Goal: Use online tool/utility: Utilize a website feature to perform a specific function

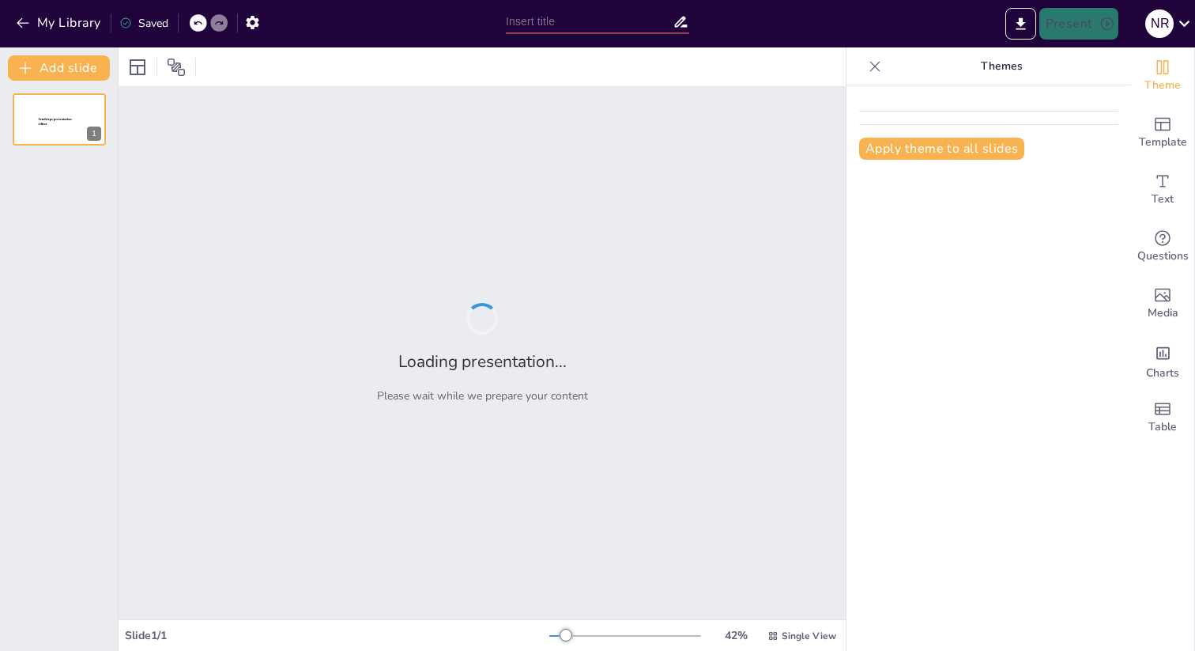
type input "Битва при Ватерлоо: Кінець епохи Наполеона"
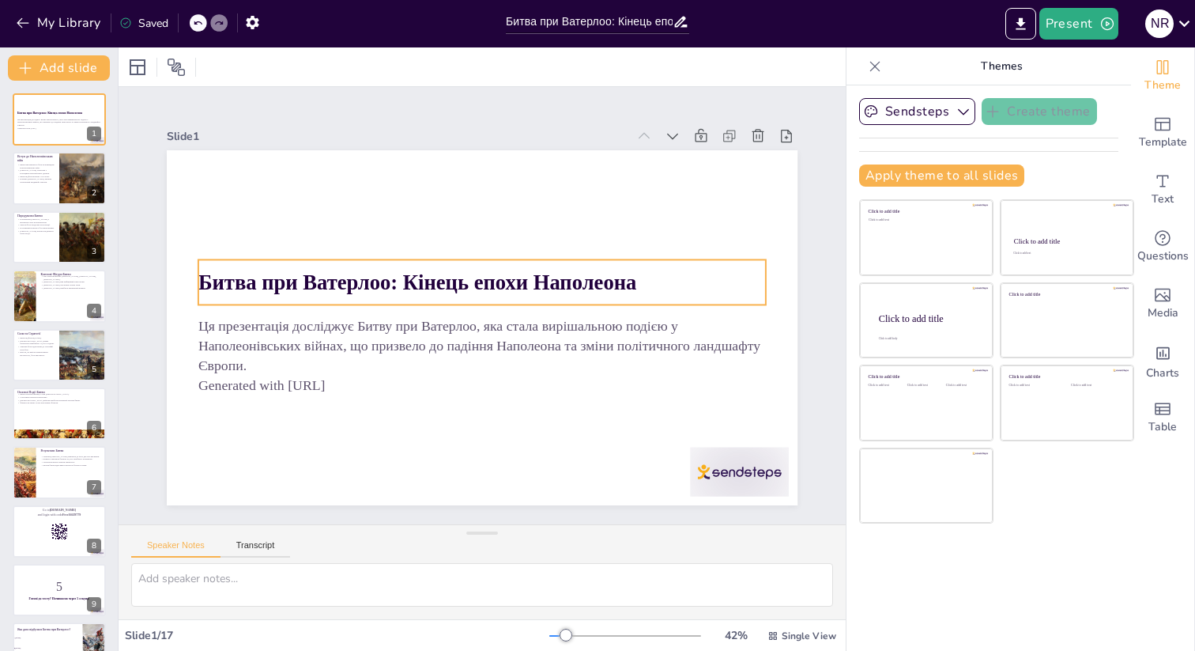
checkbox input "true"
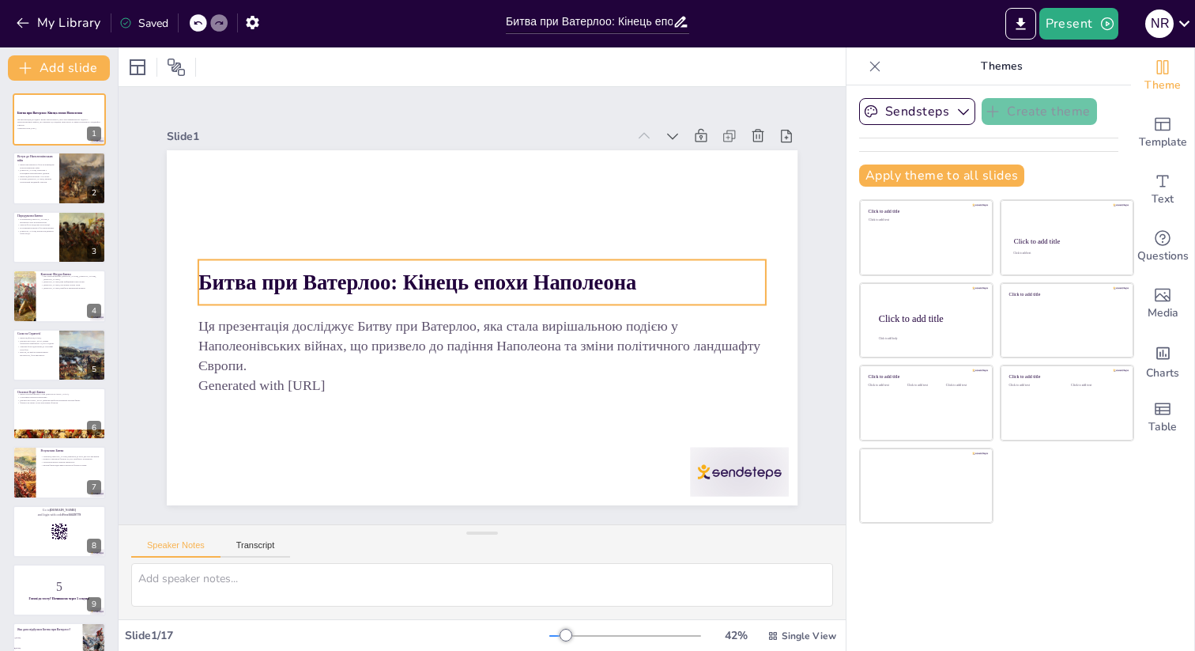
checkbox input "true"
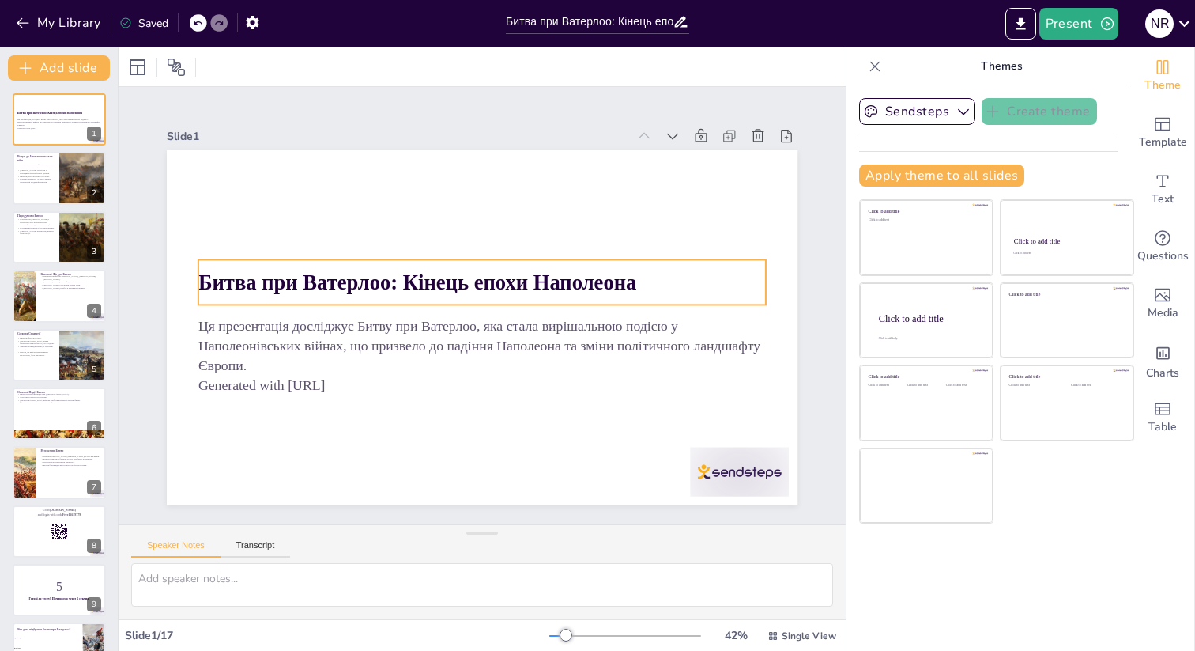
checkbox input "true"
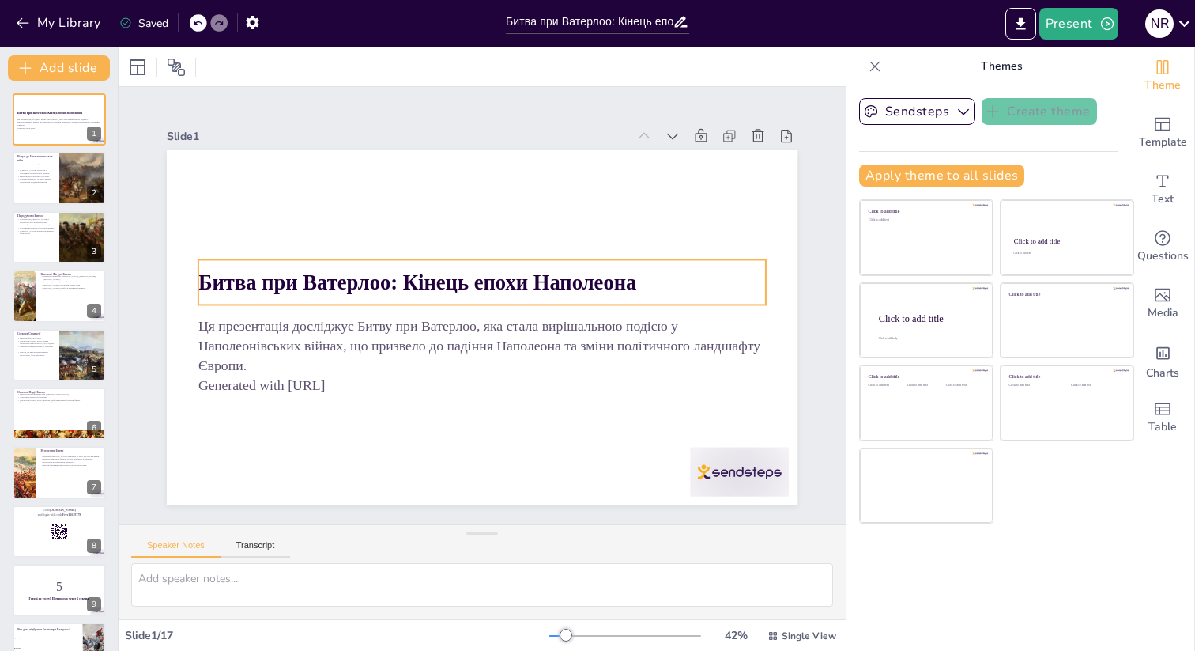
checkbox input "true"
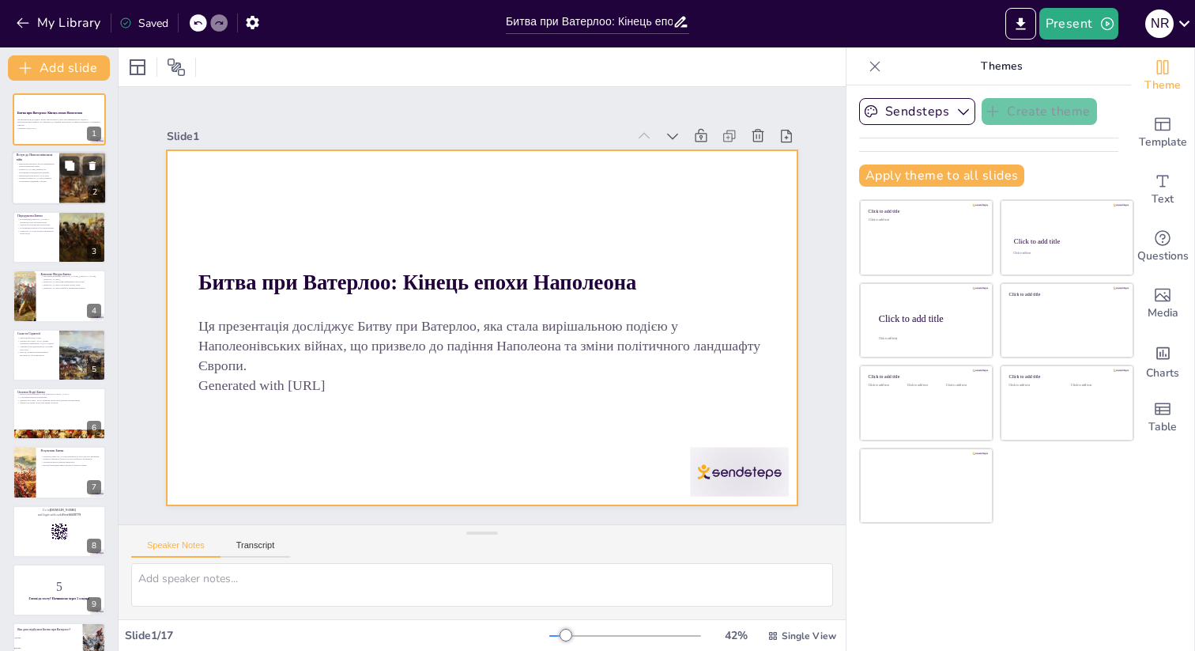
checkbox input "true"
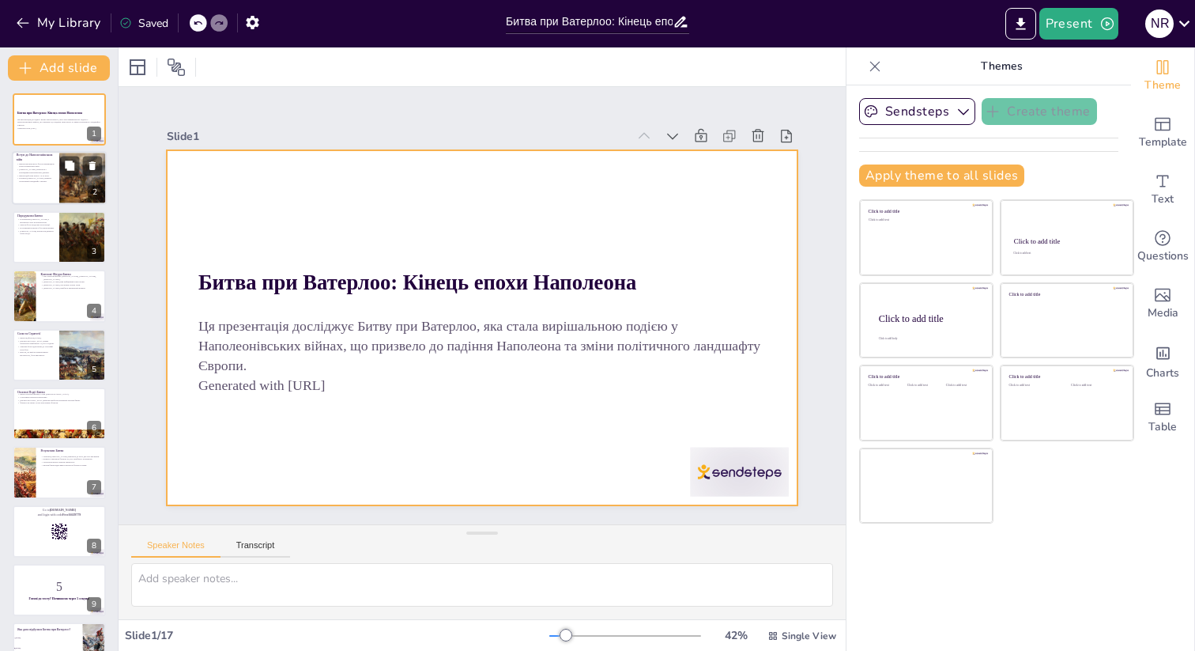
checkbox input "true"
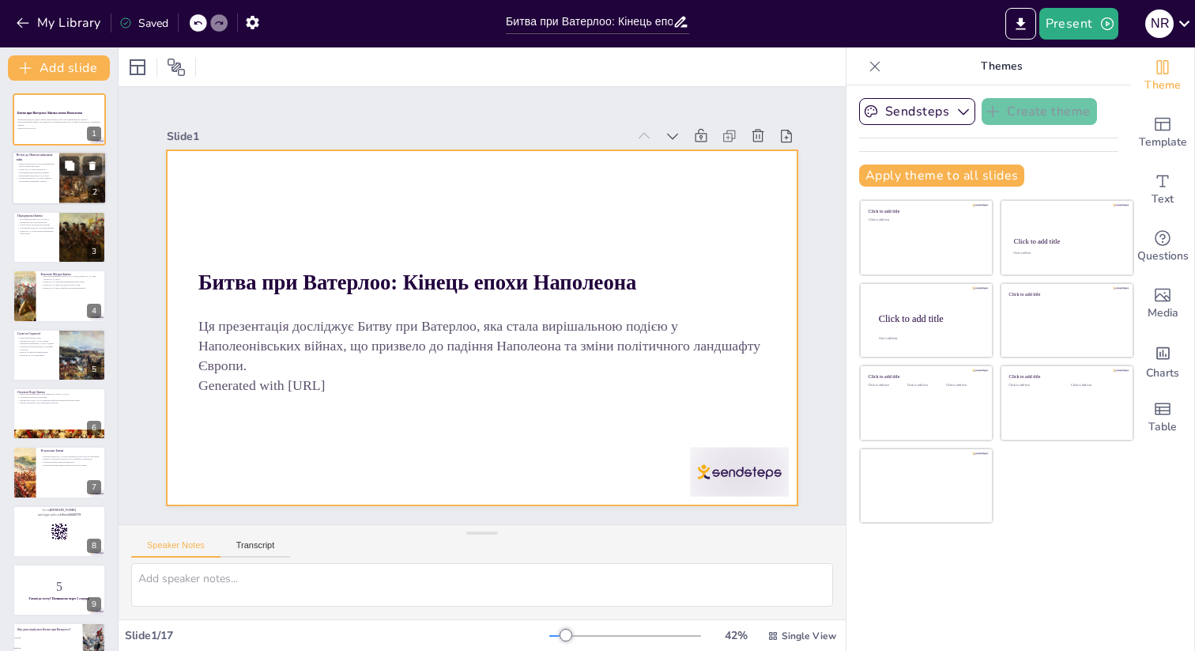
checkbox input "true"
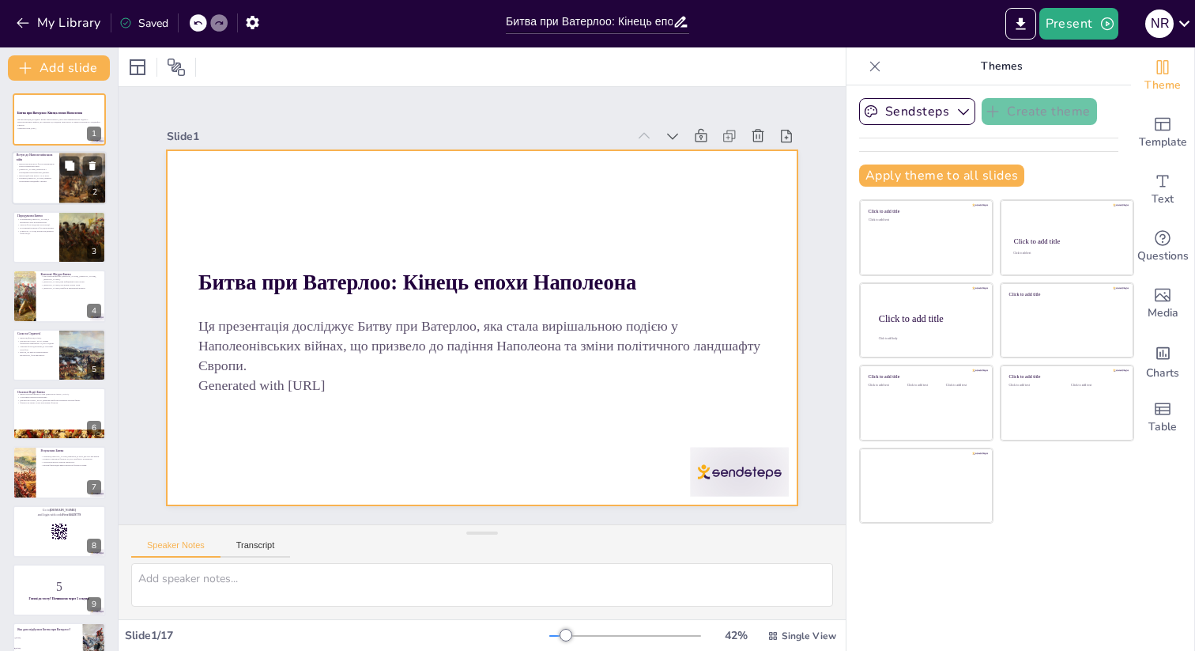
checkbox input "true"
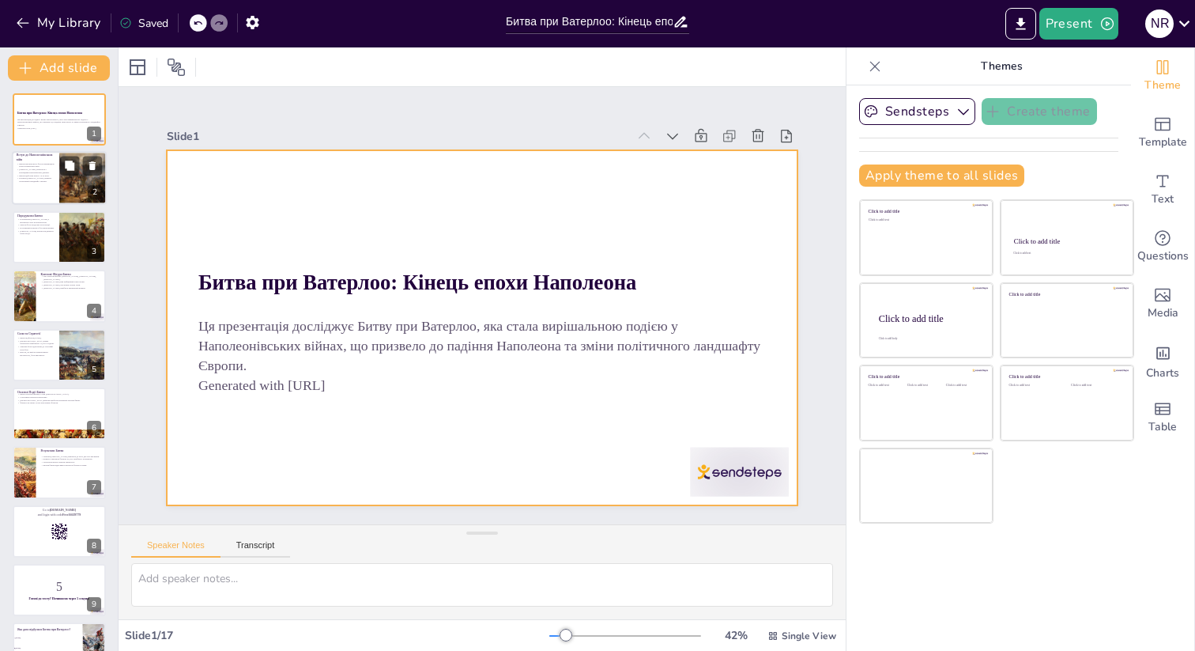
checkbox input "true"
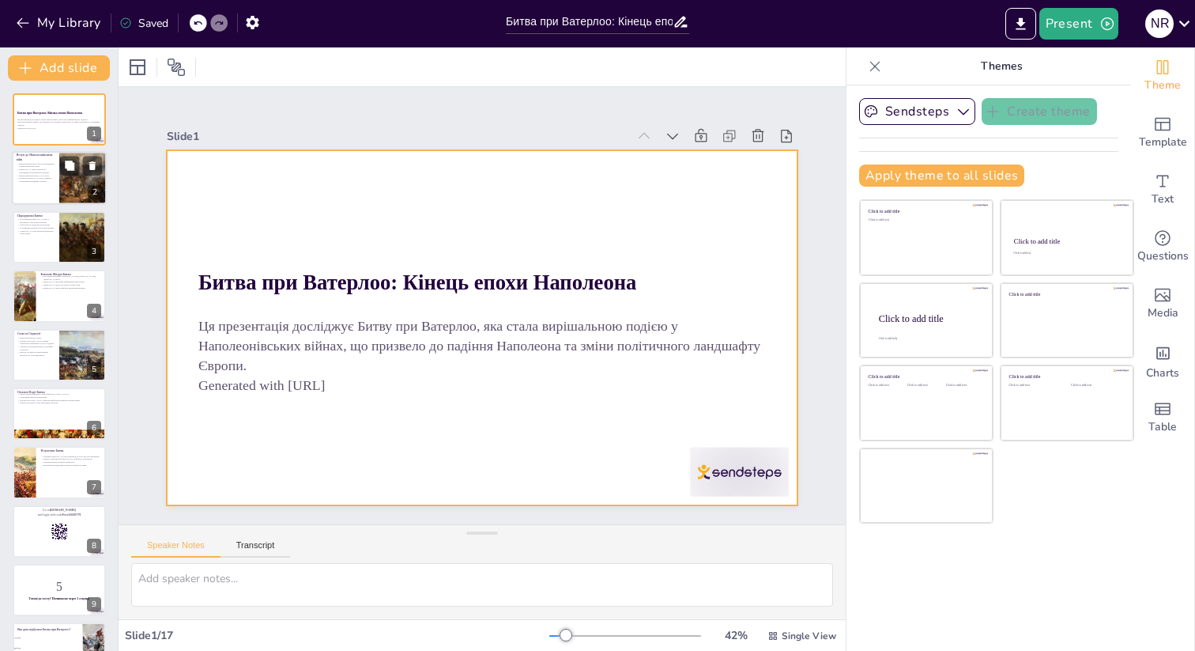
checkbox input "true"
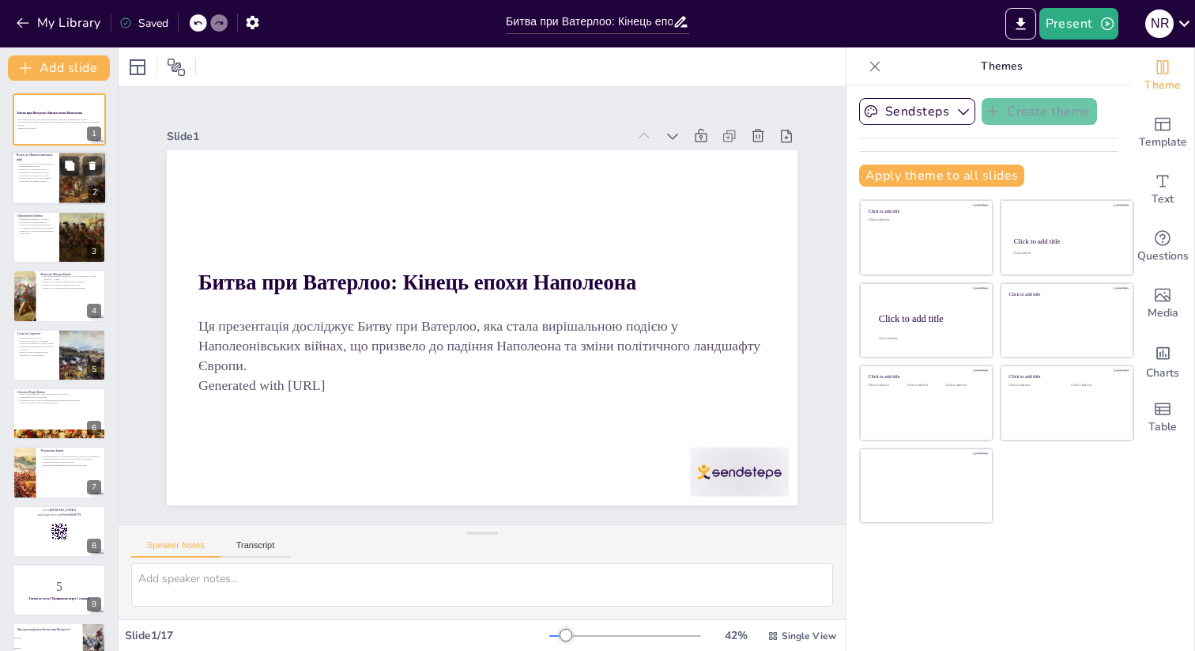
checkbox input "true"
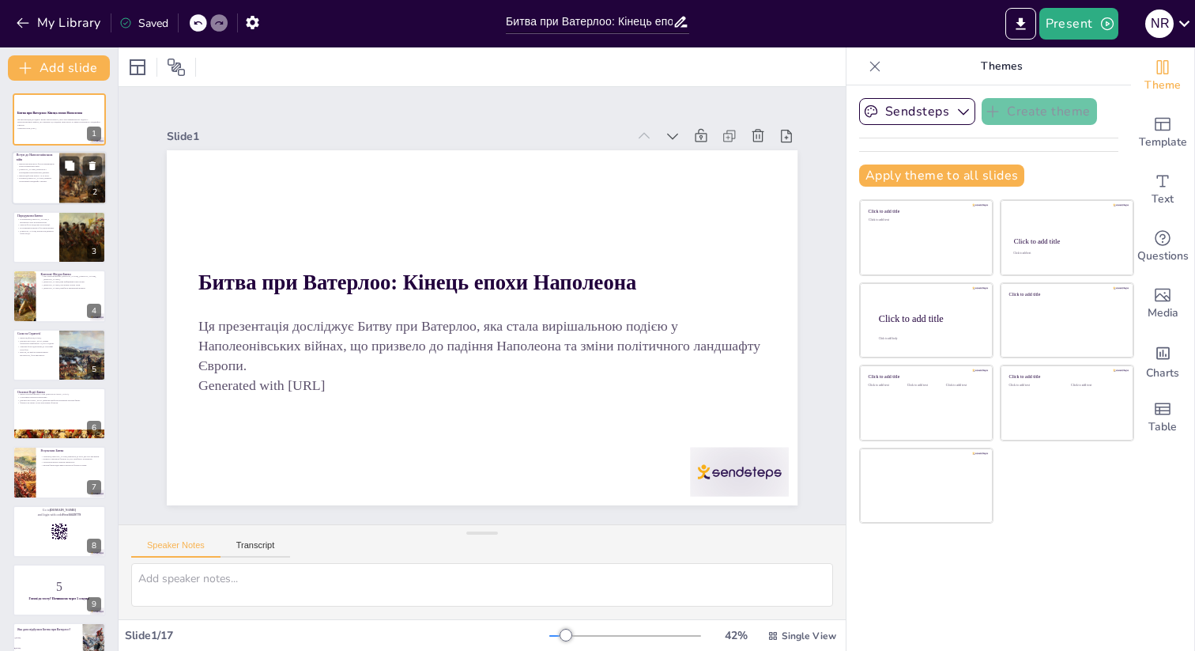
checkbox input "true"
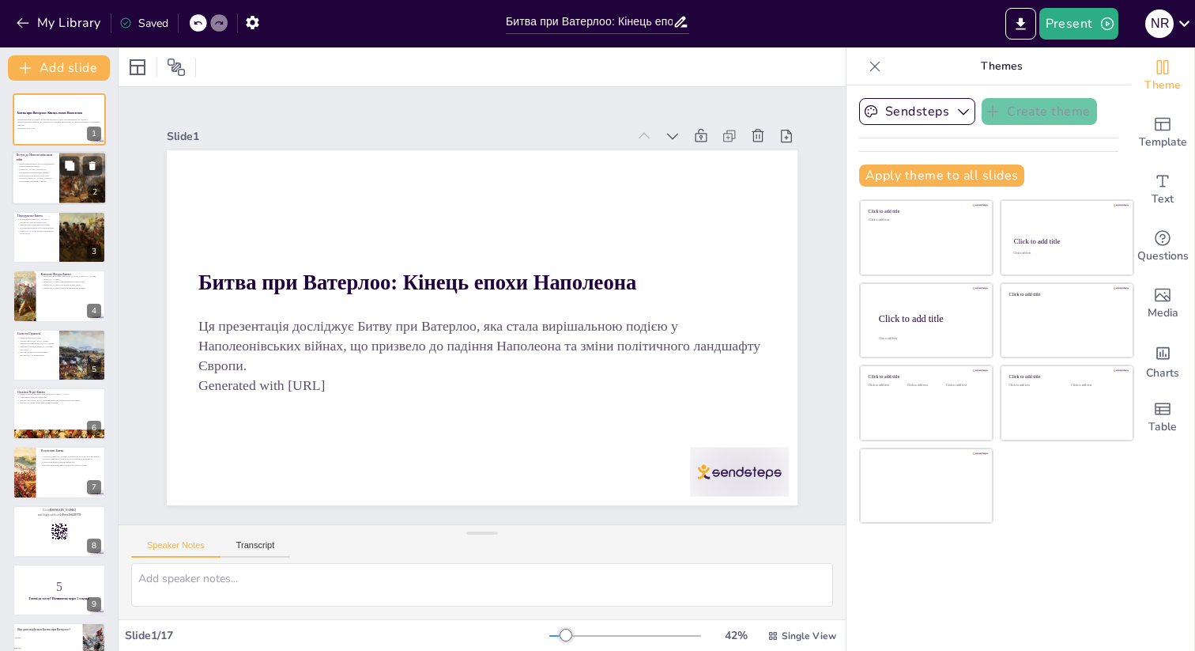
checkbox input "true"
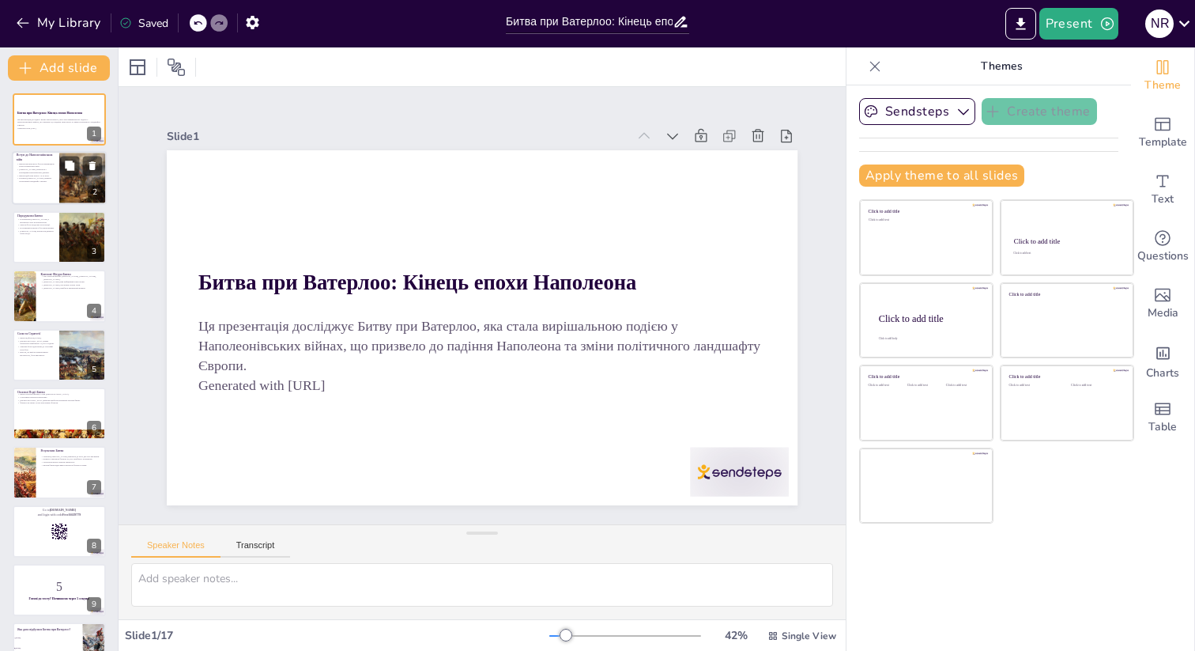
click at [34, 187] on div at bounding box center [59, 179] width 95 height 54
type textarea "Lorem ips Dolorsit ametc adipiscinge seddoe, tem incididun utlabor etdolorem, a…"
checkbox input "true"
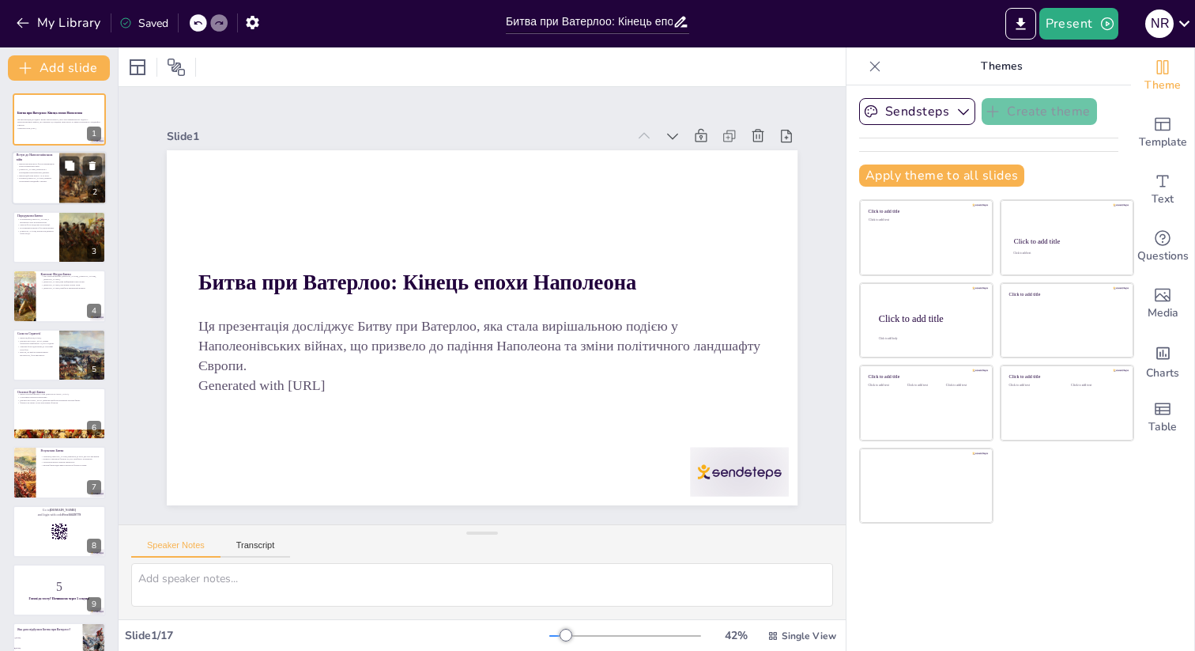
checkbox input "true"
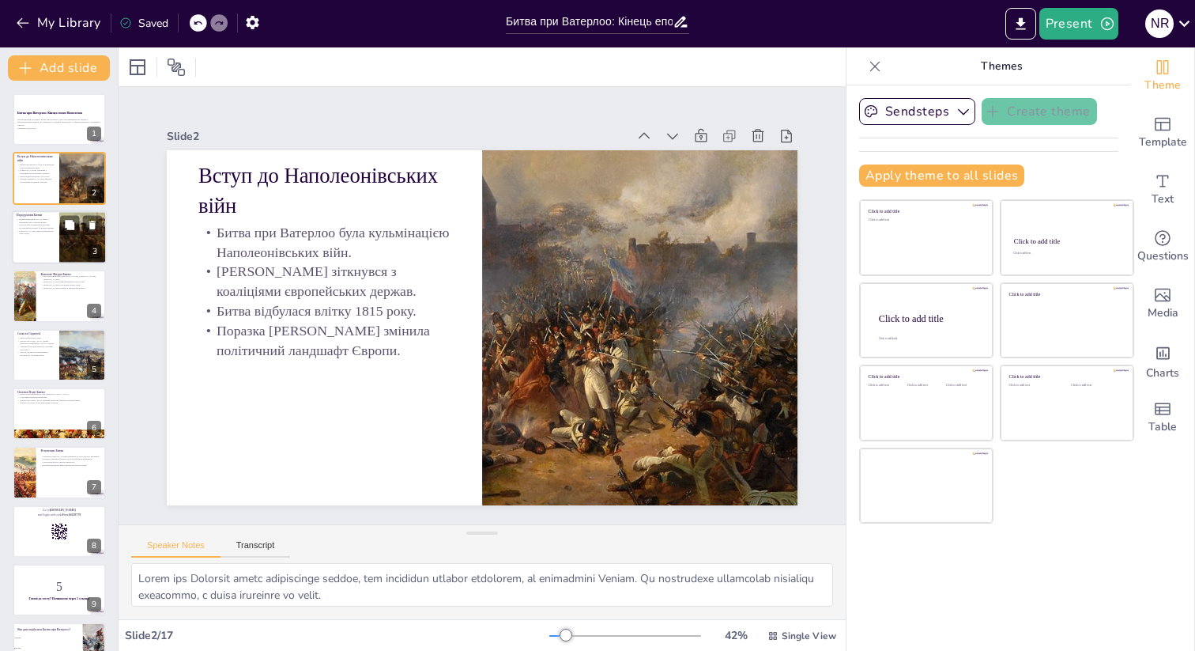
checkbox input "true"
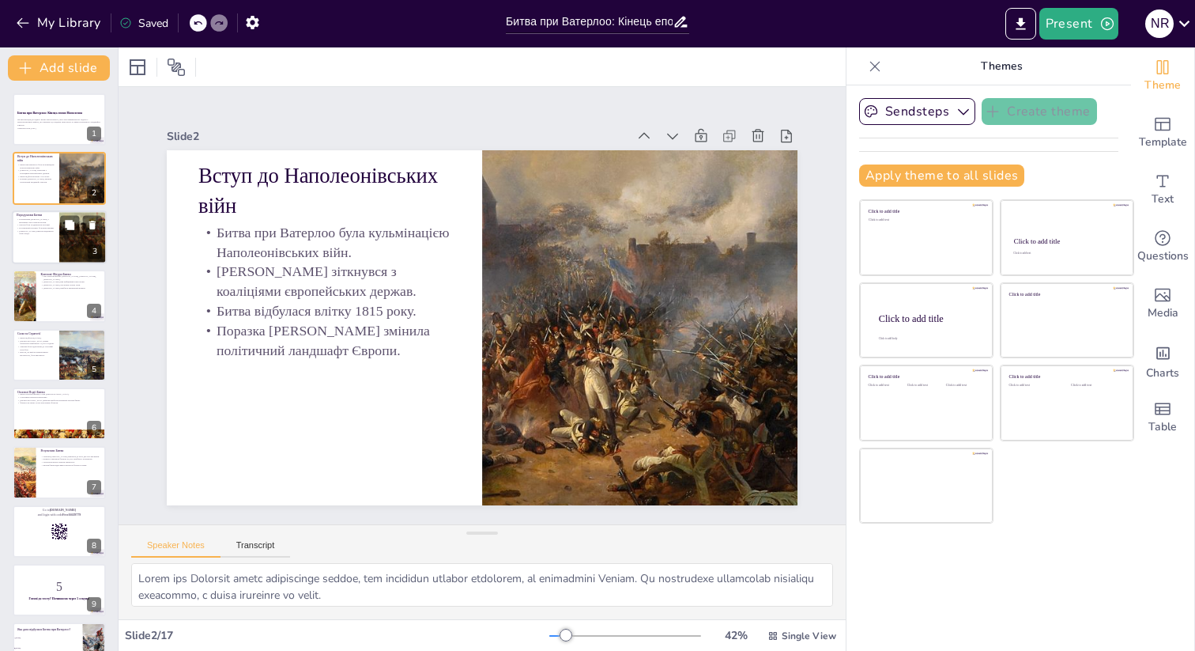
checkbox input "true"
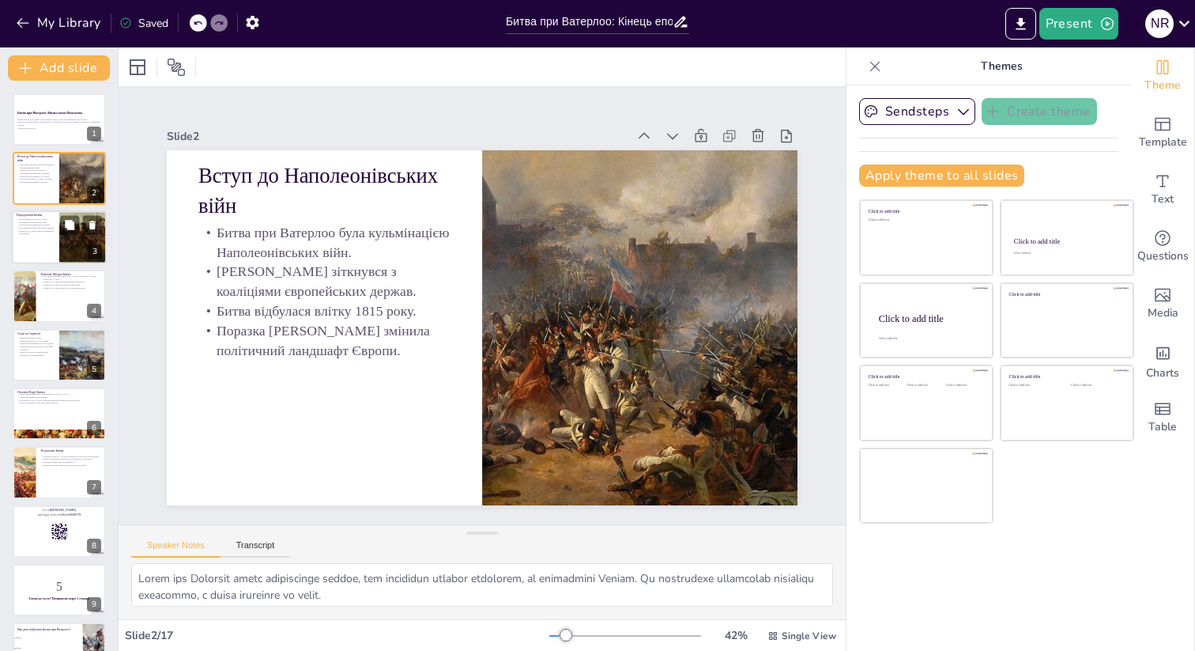
checkbox input "true"
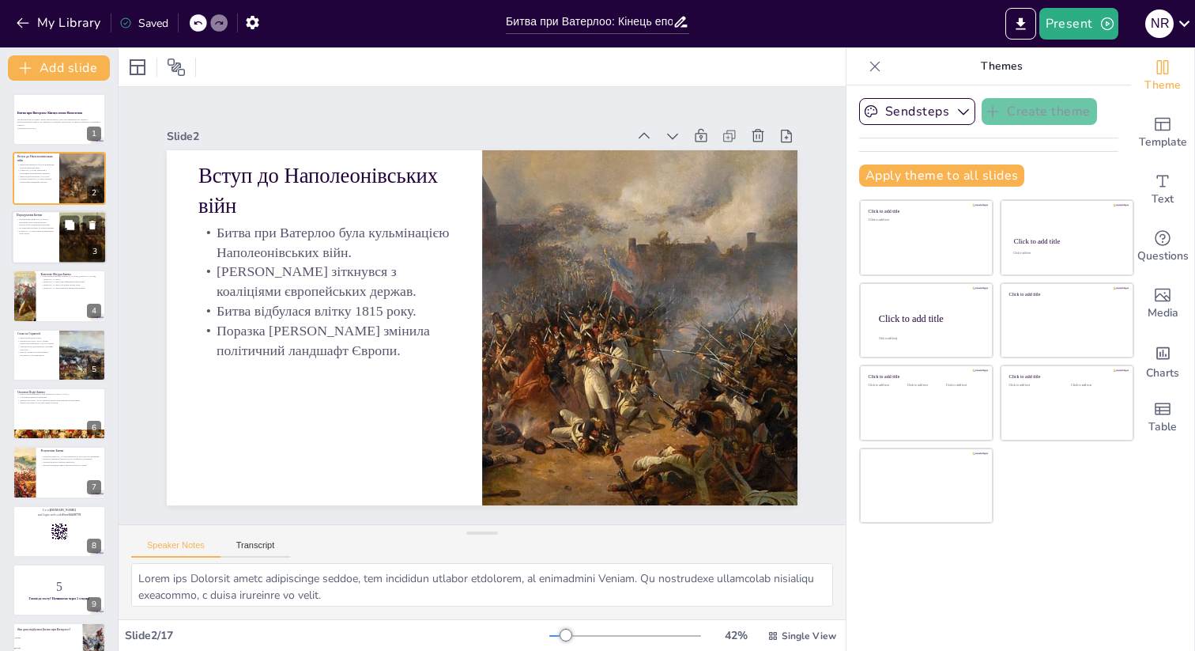
checkbox input "true"
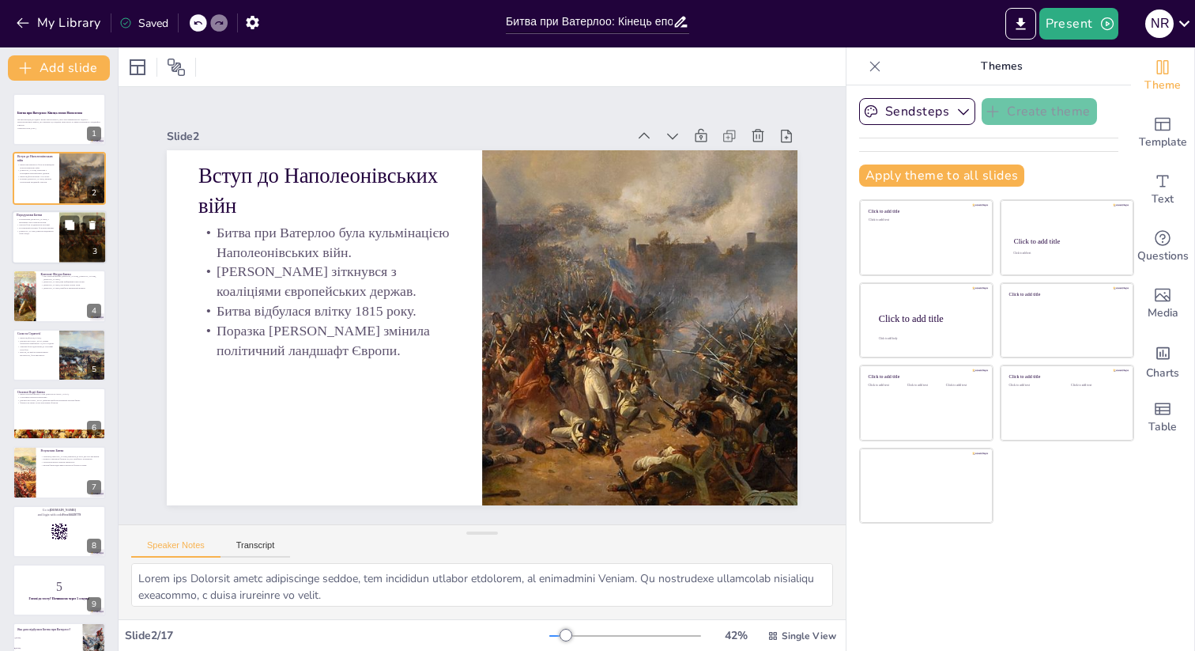
checkbox input "true"
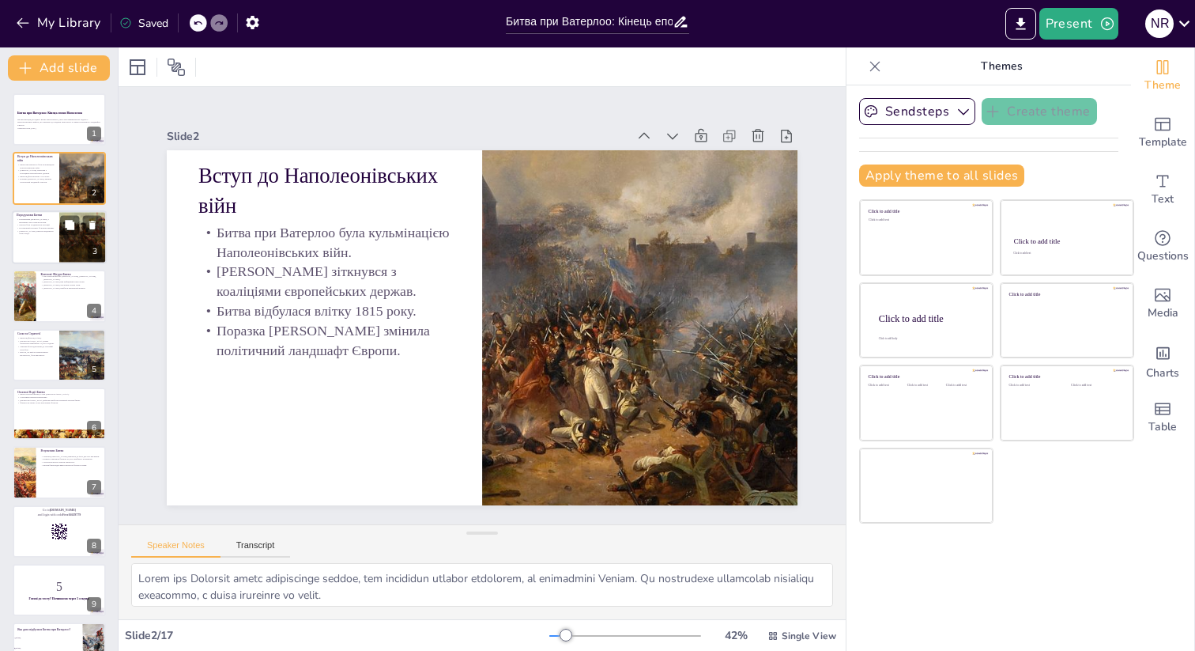
checkbox input "true"
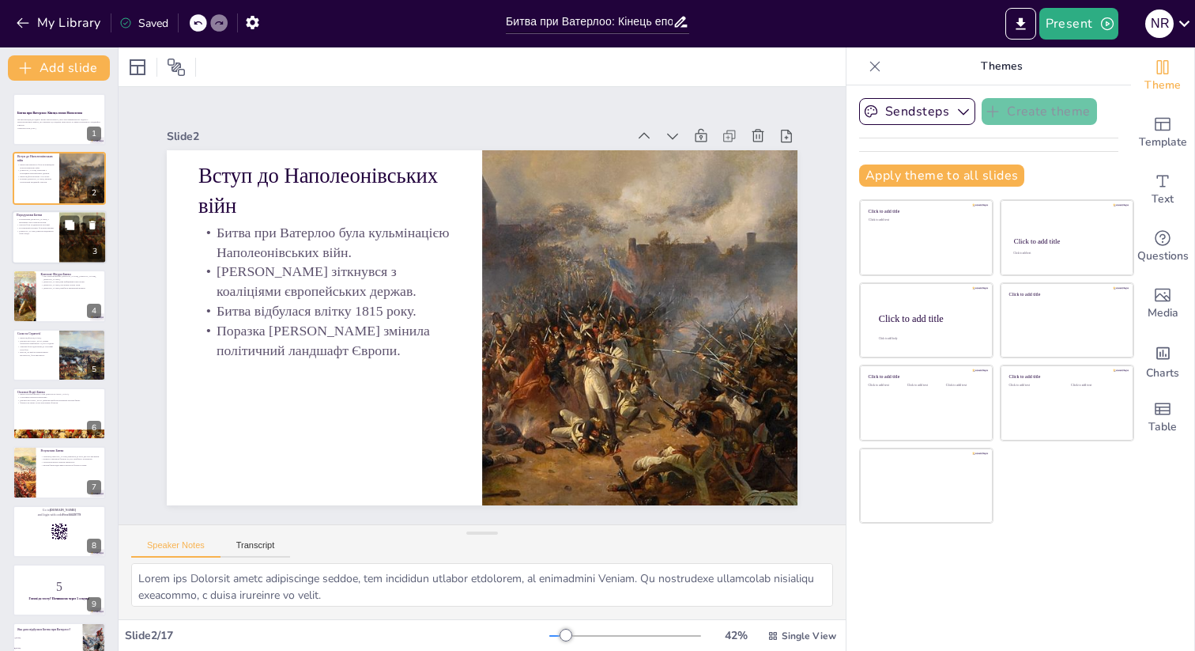
click at [28, 243] on div at bounding box center [59, 237] width 95 height 54
type textarea "Це повернення стало несподіваним для європейських держав і спонукало їх до акти…"
checkbox input "true"
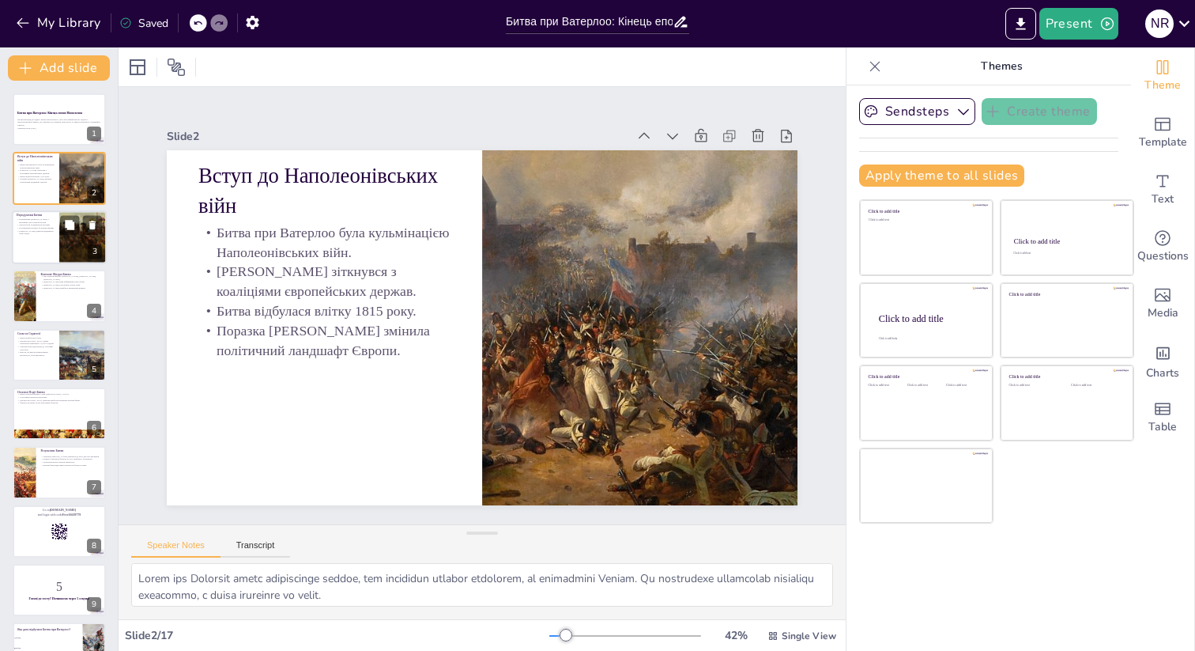
checkbox input "true"
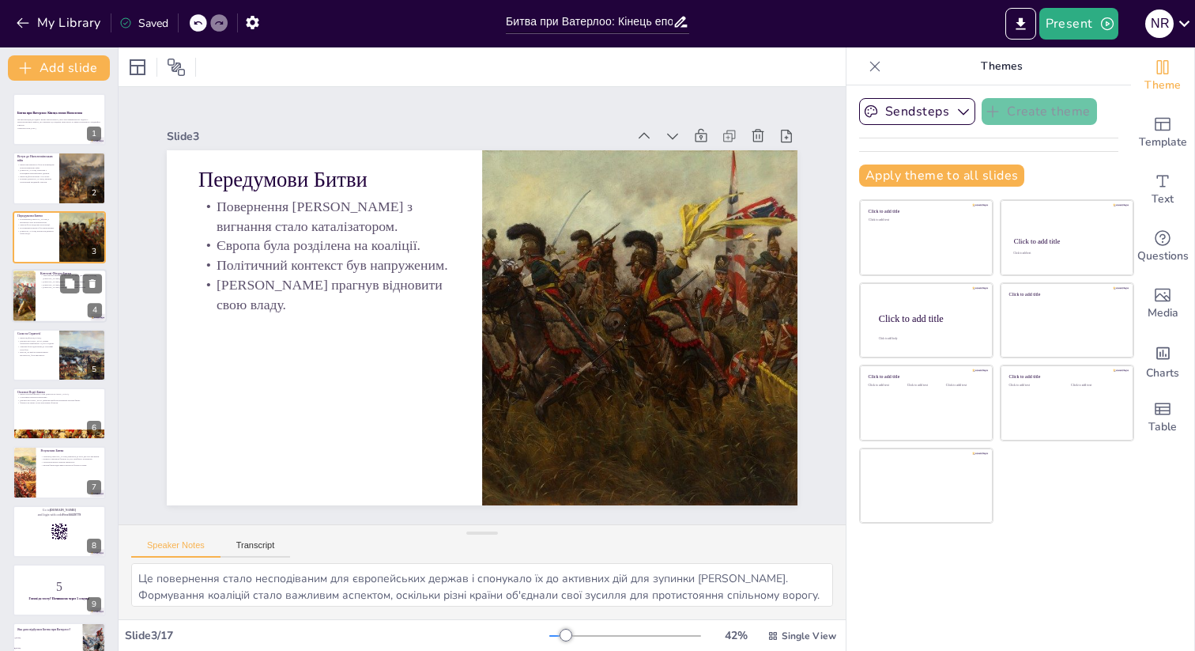
checkbox input "true"
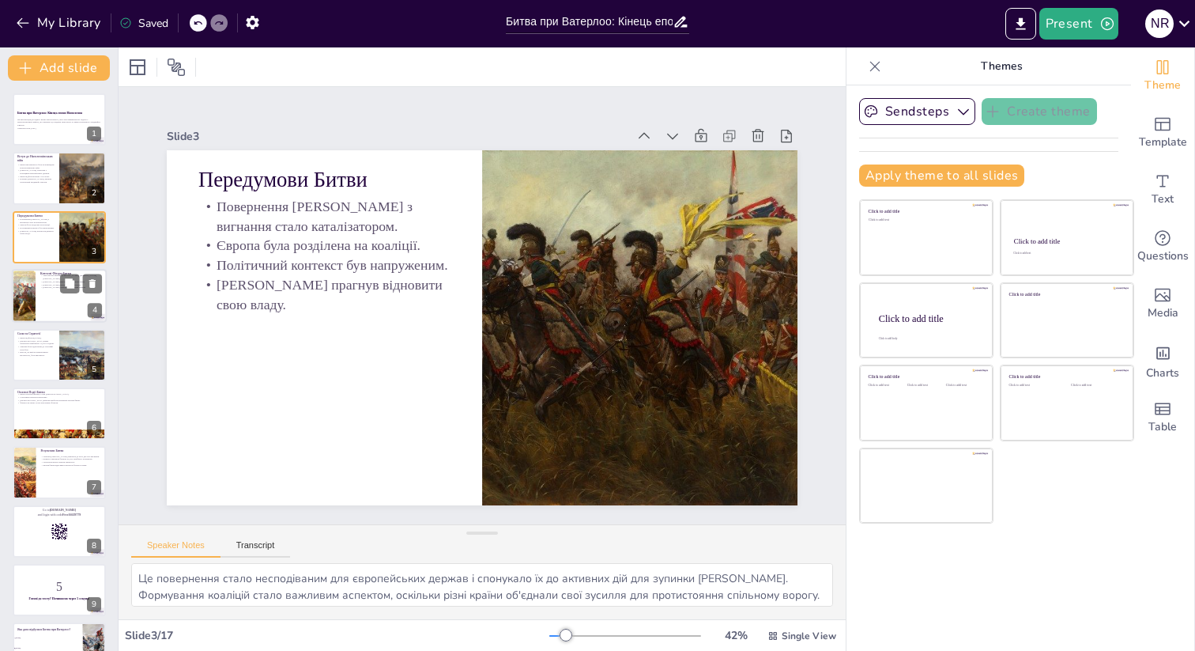
checkbox input "true"
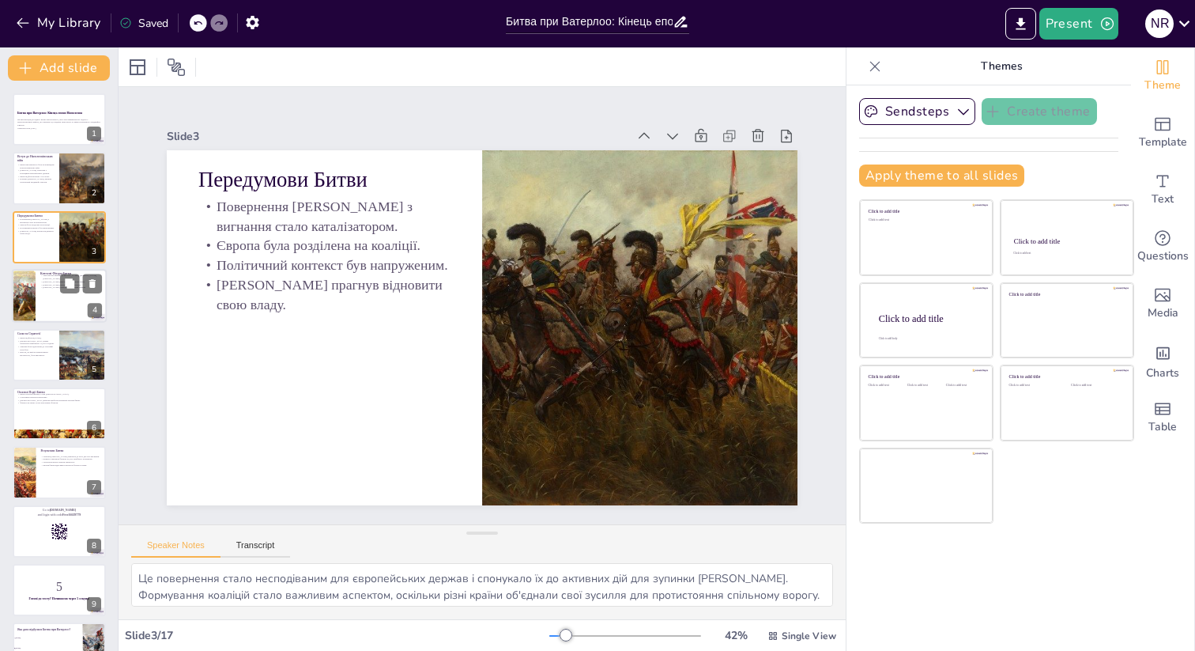
click at [33, 292] on div at bounding box center [23, 296] width 81 height 54
type textarea "Кожна з цих фігур мала унікальні стратегії та підходи, які вплинули на результа…"
checkbox input "true"
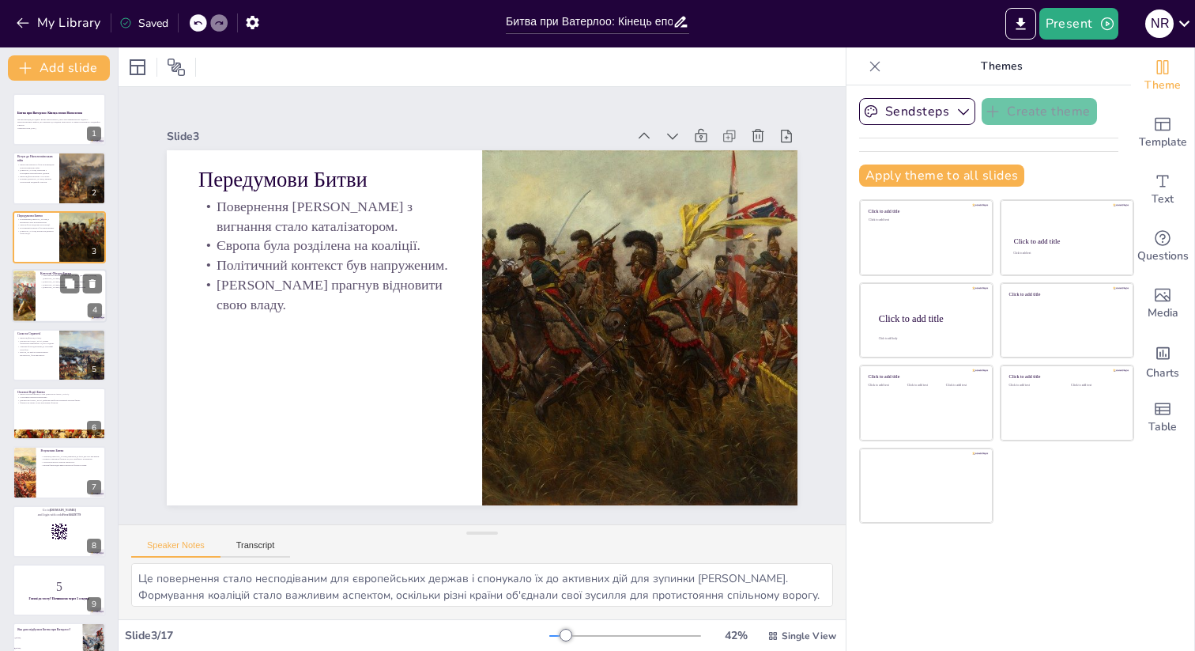
checkbox input "true"
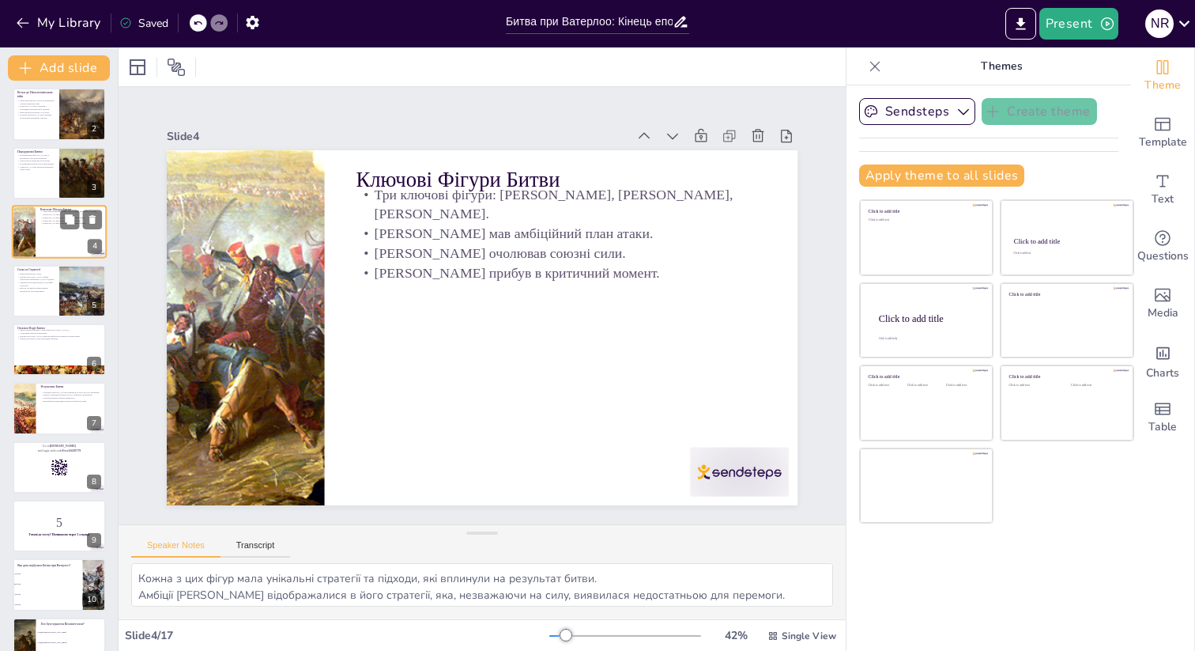
scroll to position [86, 0]
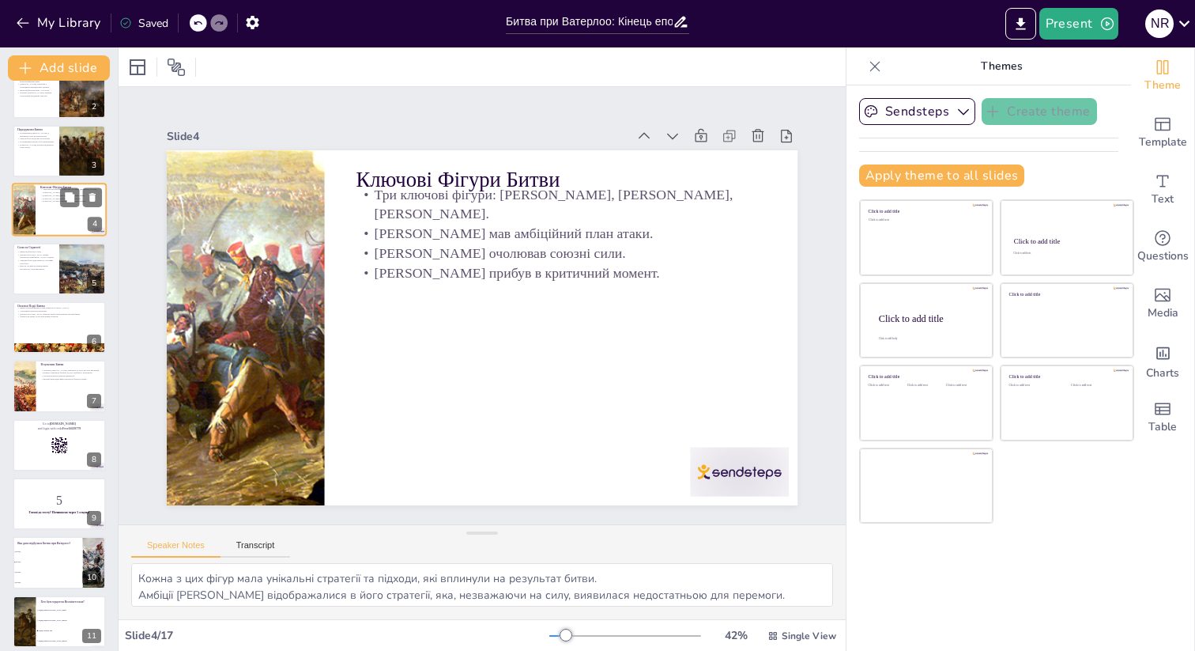
checkbox input "true"
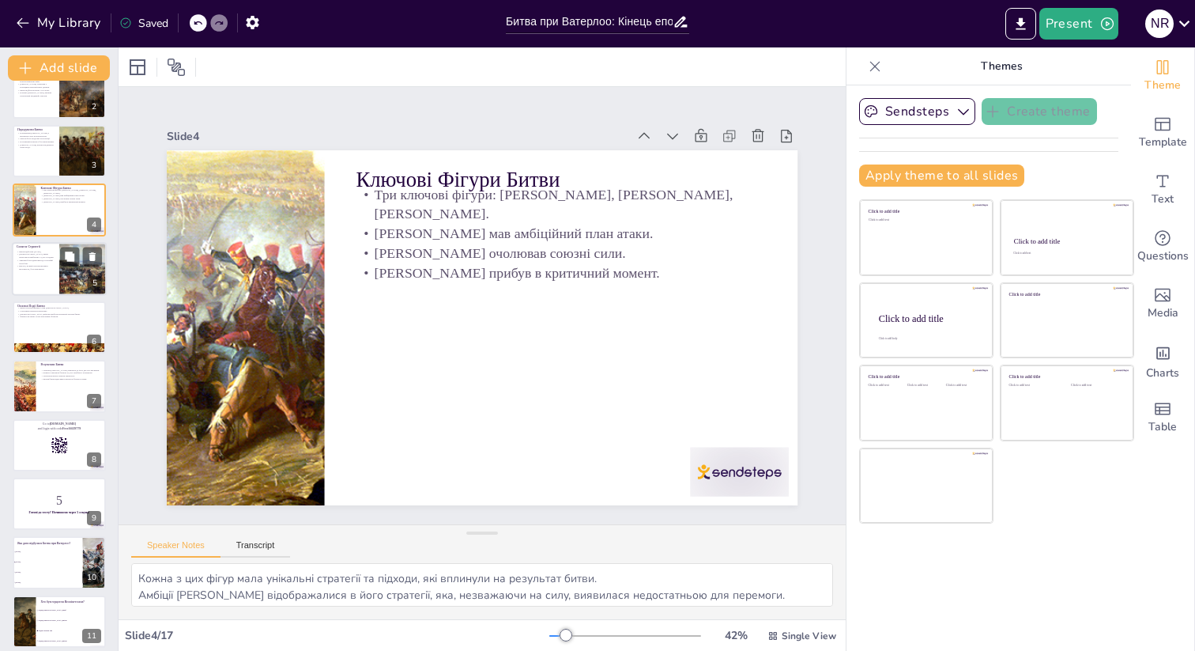
checkbox input "true"
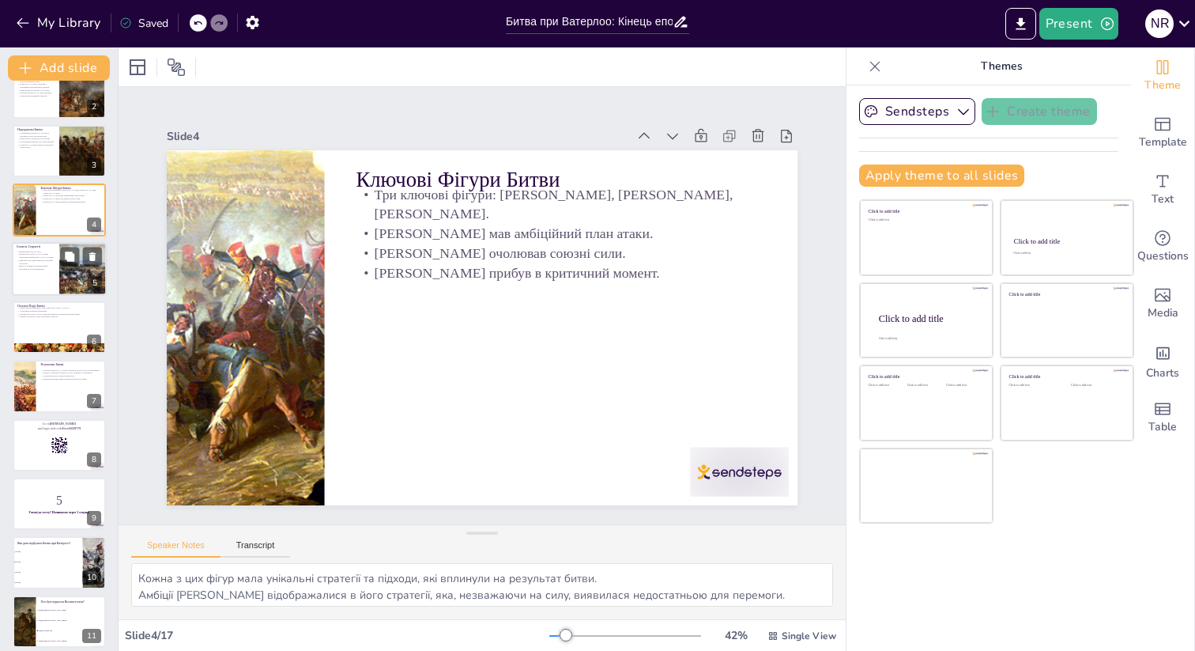
checkbox input "true"
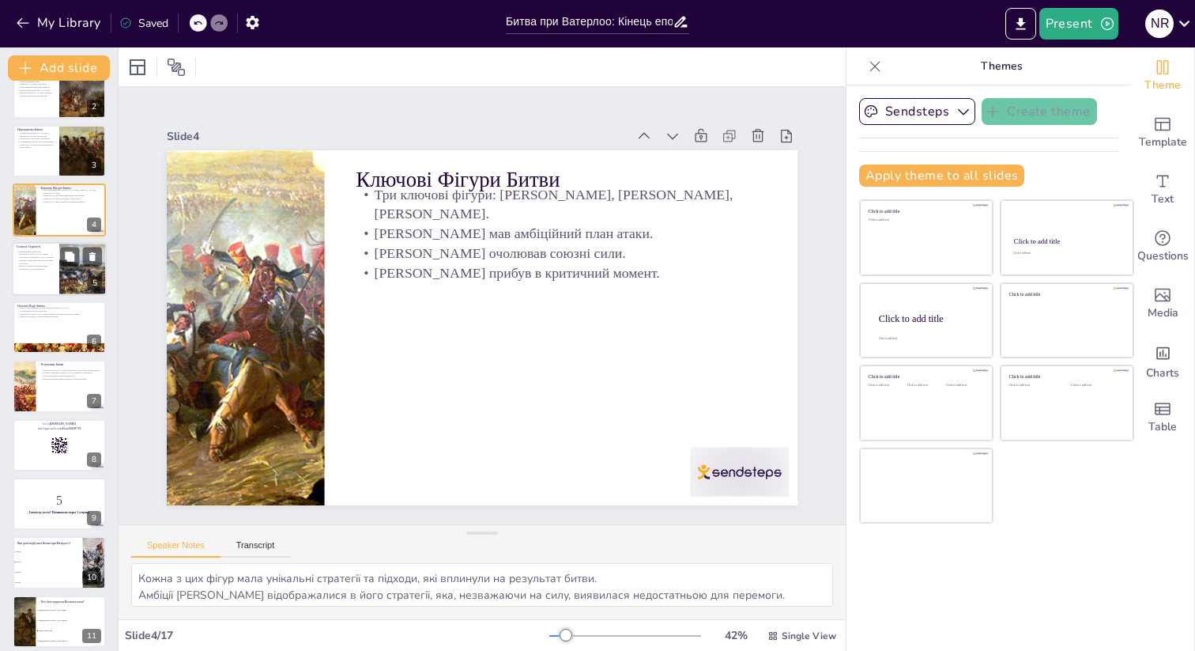
click at [45, 269] on p "Висота, на якій розташовувався Веллінгтон, була важливою." at bounding box center [36, 267] width 38 height 6
type textarea "Ця дата стала знаковою для історії, оскільки вона ознаменувала кінець епохи Нап…"
checkbox input "true"
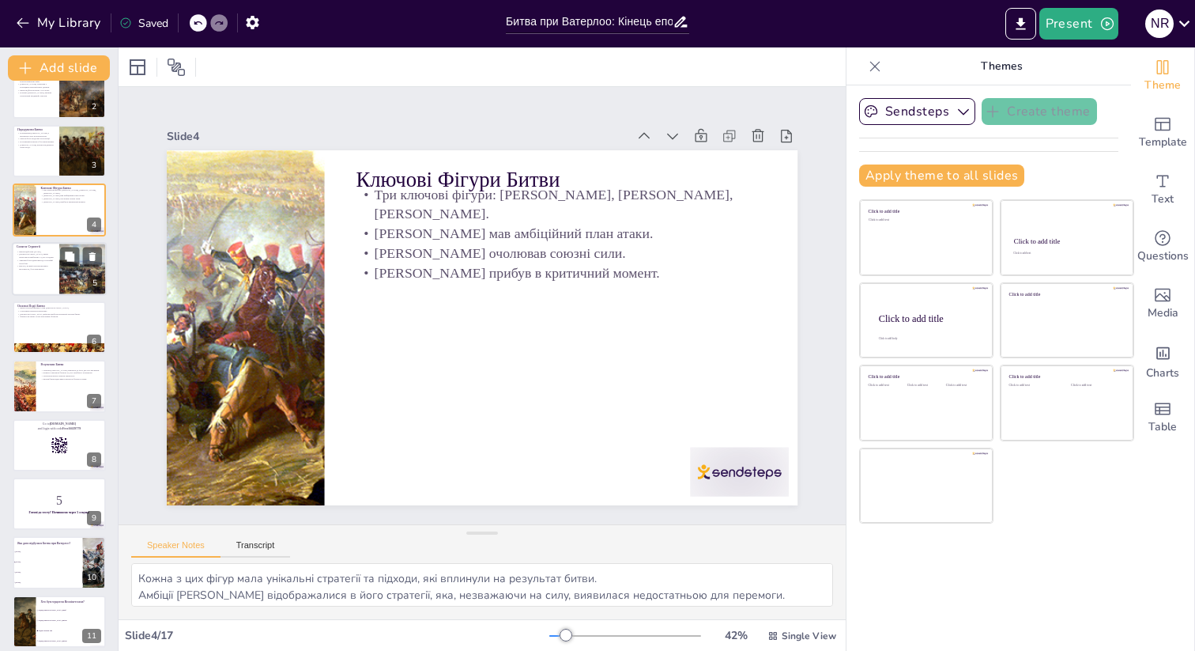
checkbox input "true"
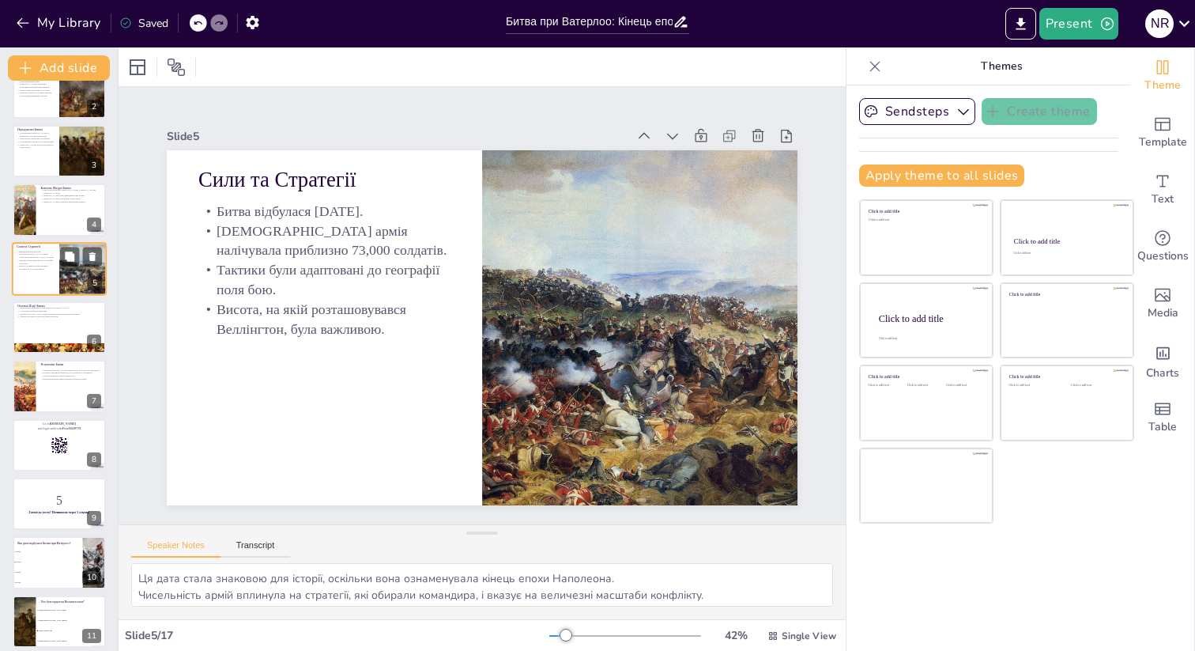
scroll to position [0, 0]
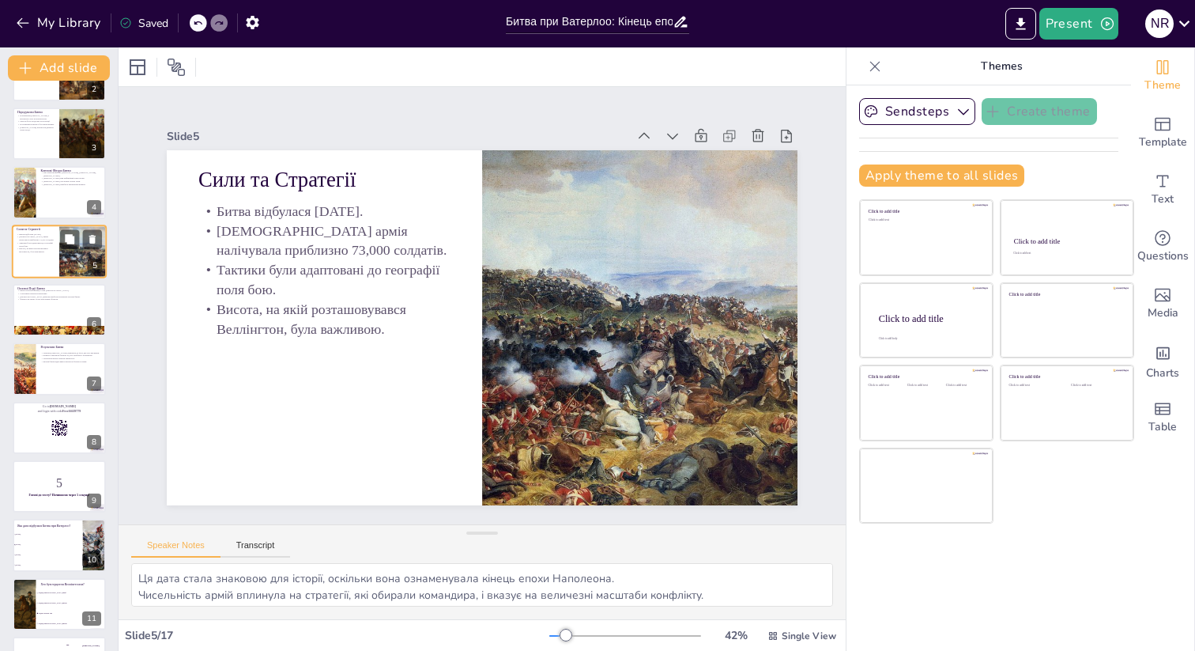
checkbox input "true"
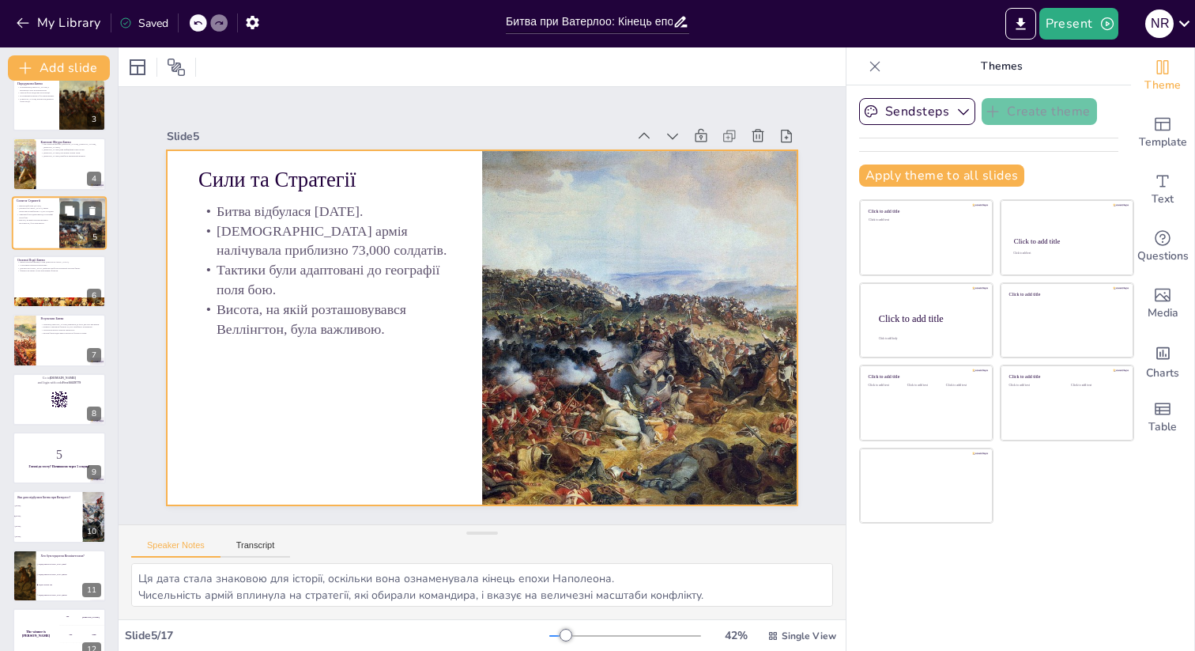
checkbox input "true"
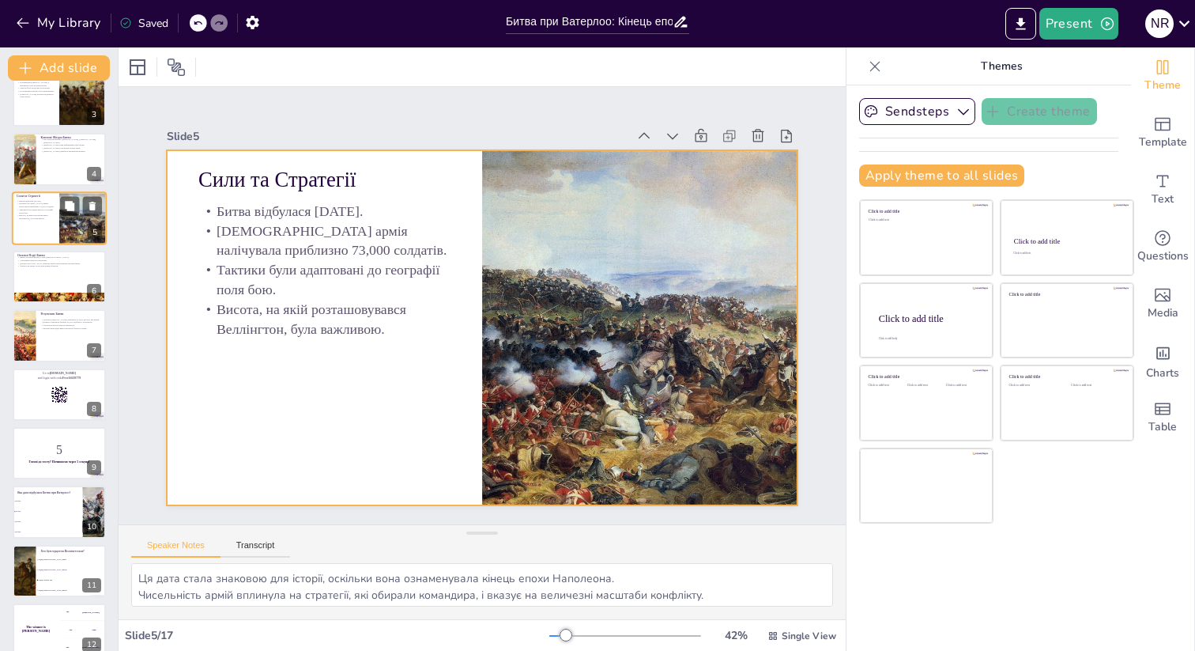
checkbox input "true"
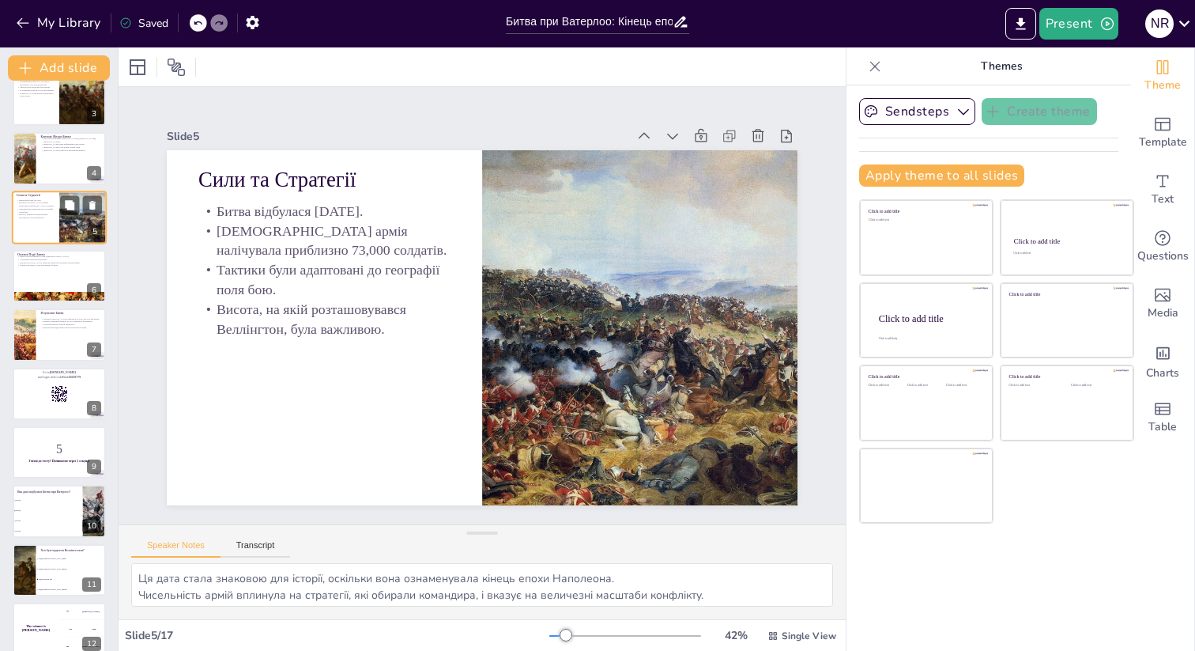
click at [45, 269] on div at bounding box center [59, 276] width 93 height 52
type textarea "Ранкові атаки стали важливими для встановлення темпу битви та виявлення слабких…"
checkbox input "true"
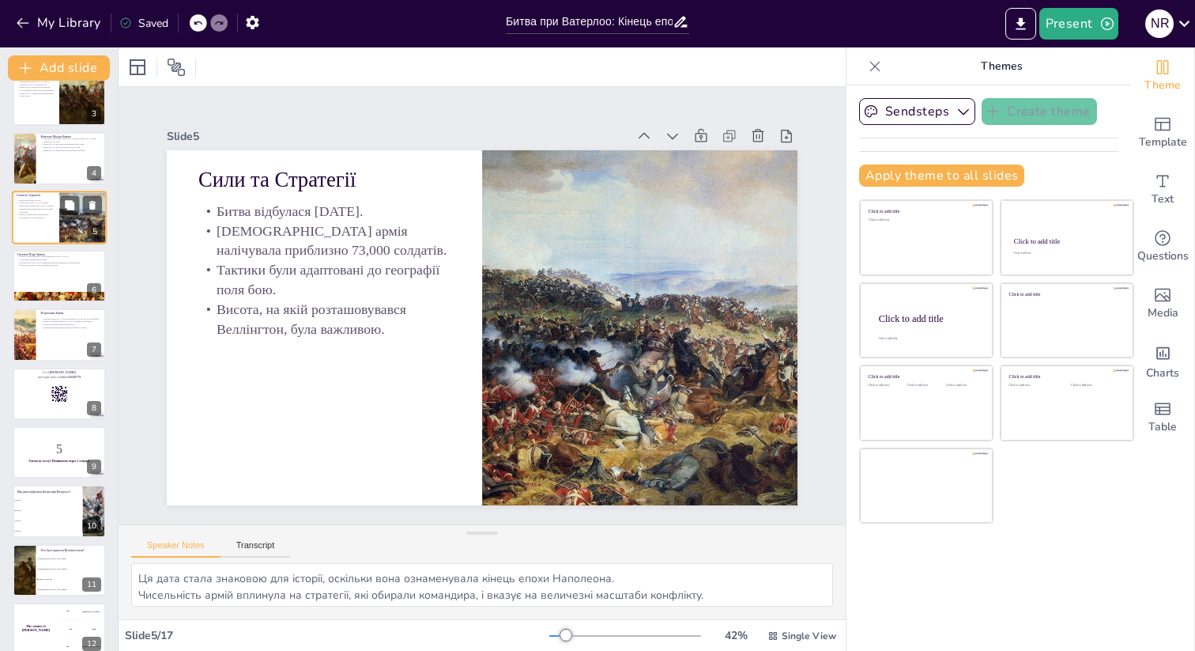
checkbox input "true"
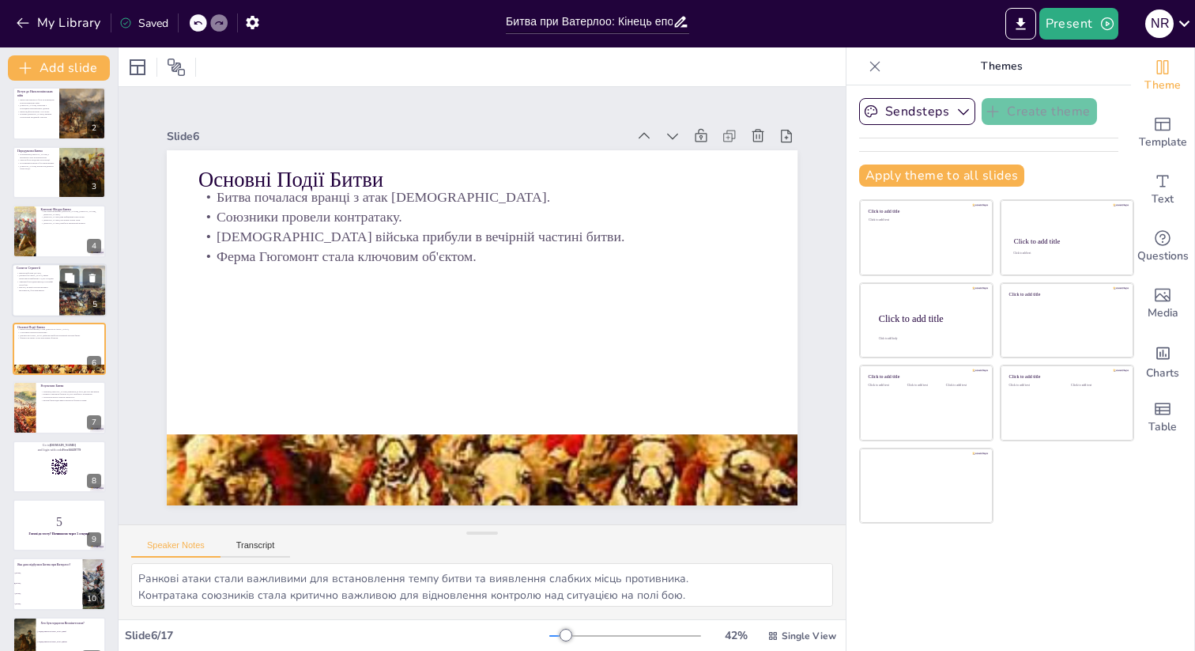
scroll to position [63, 0]
checkbox input "true"
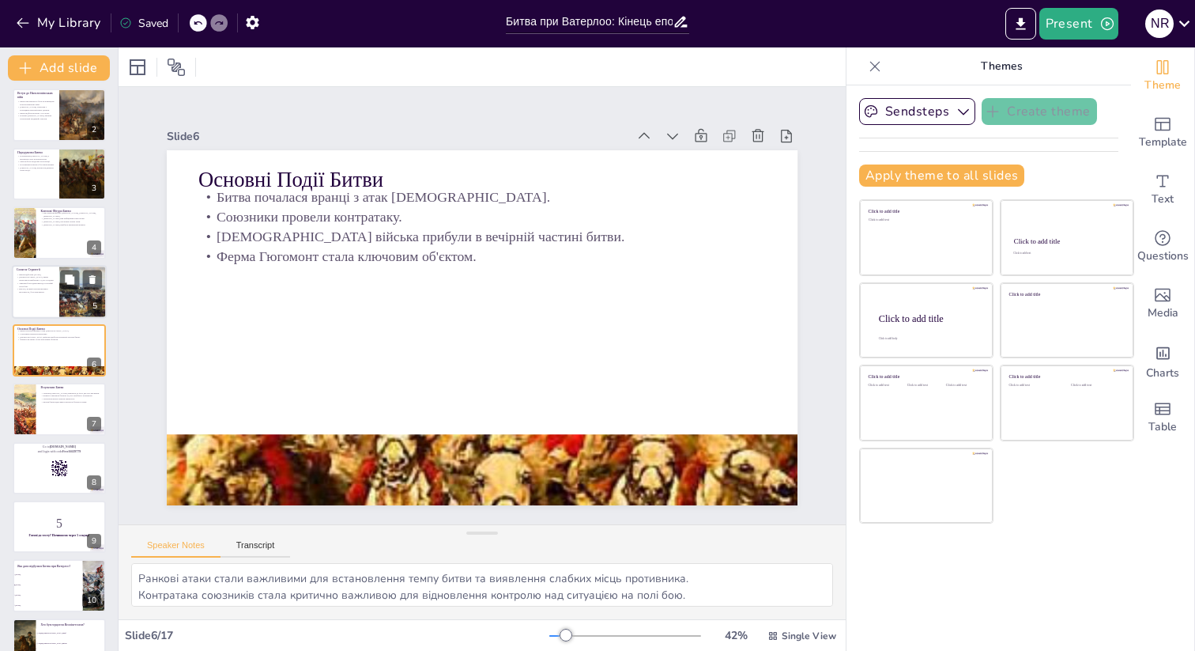
checkbox input "true"
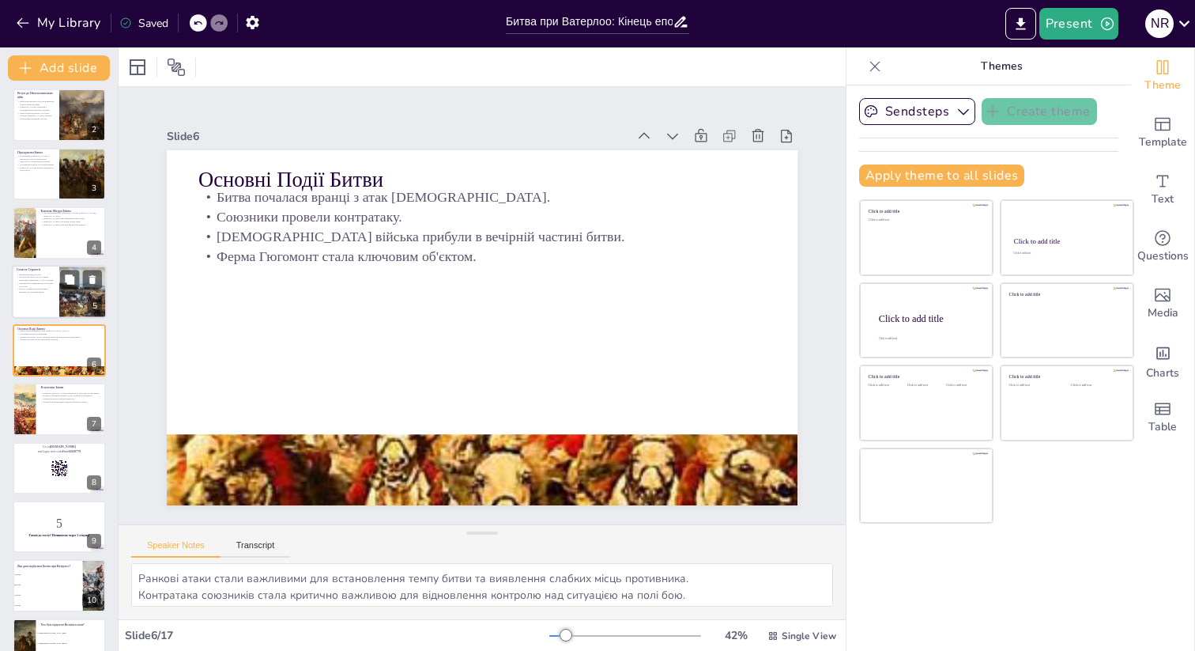
checkbox input "true"
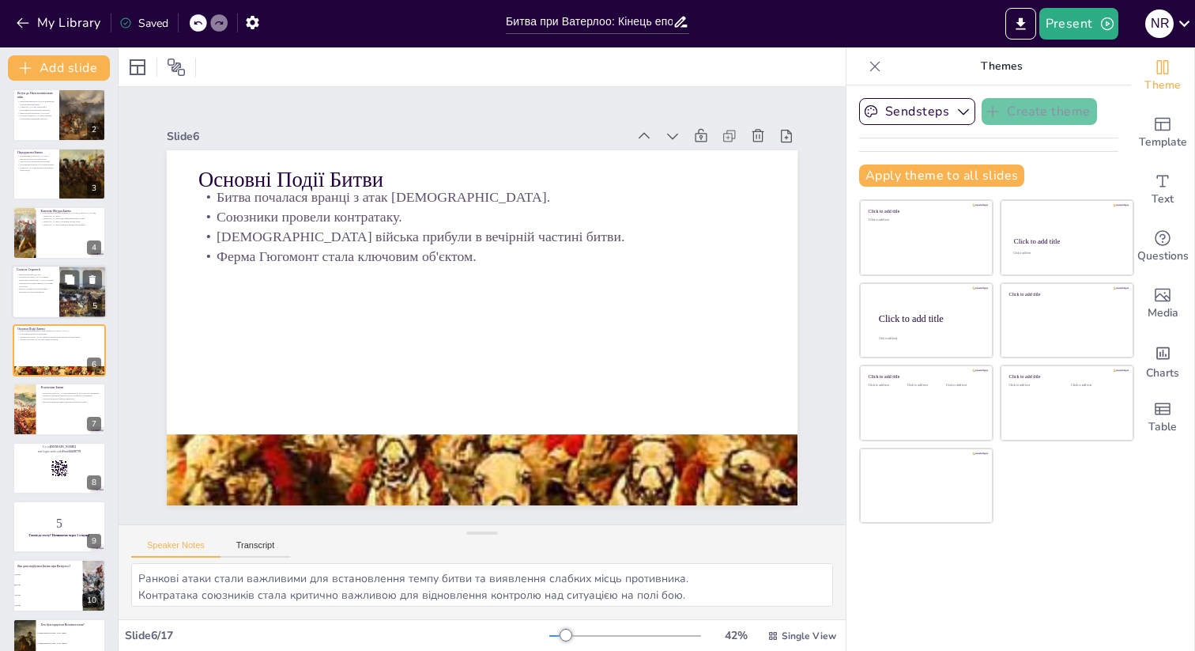
checkbox input "true"
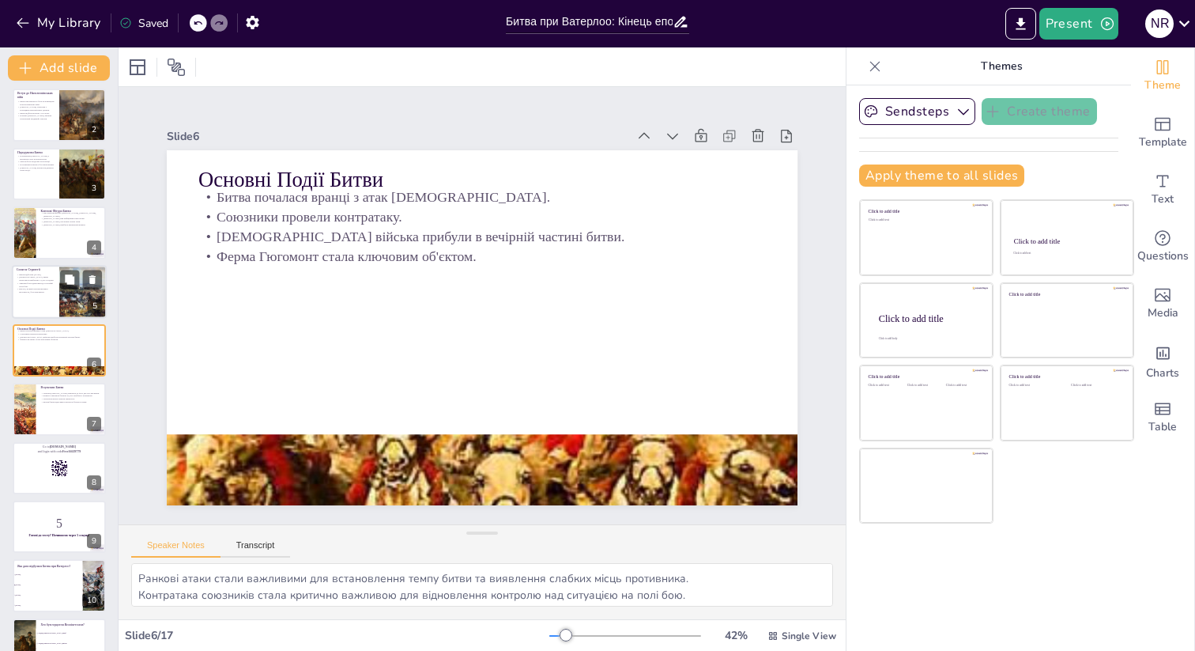
checkbox input "true"
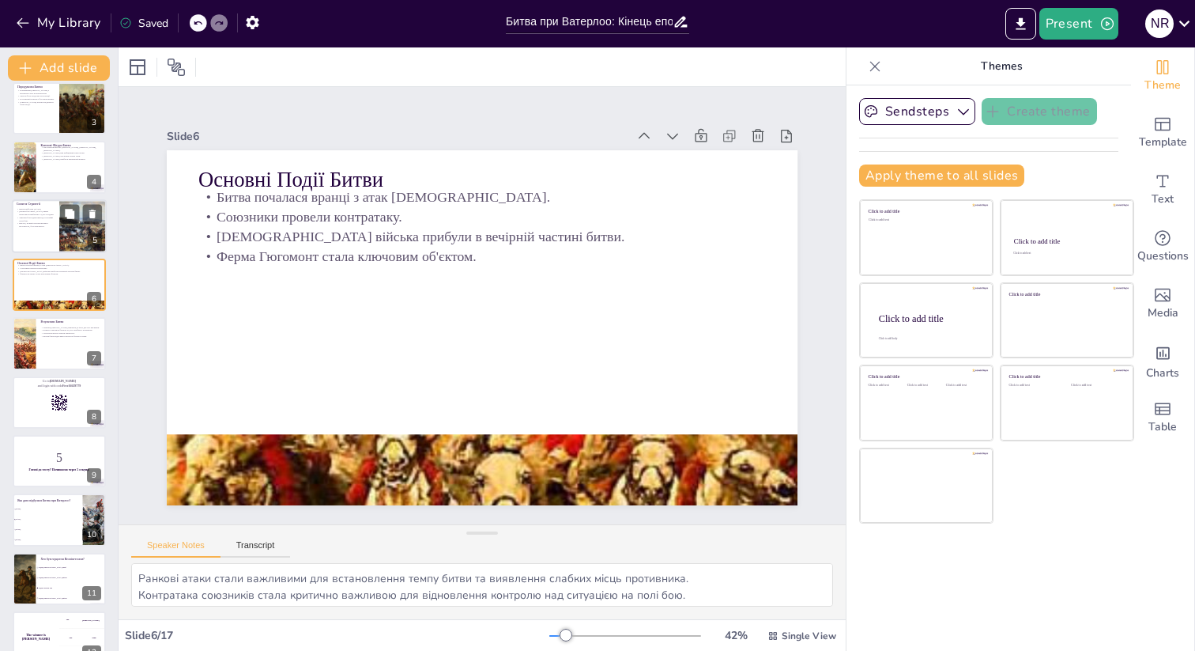
checkbox input "true"
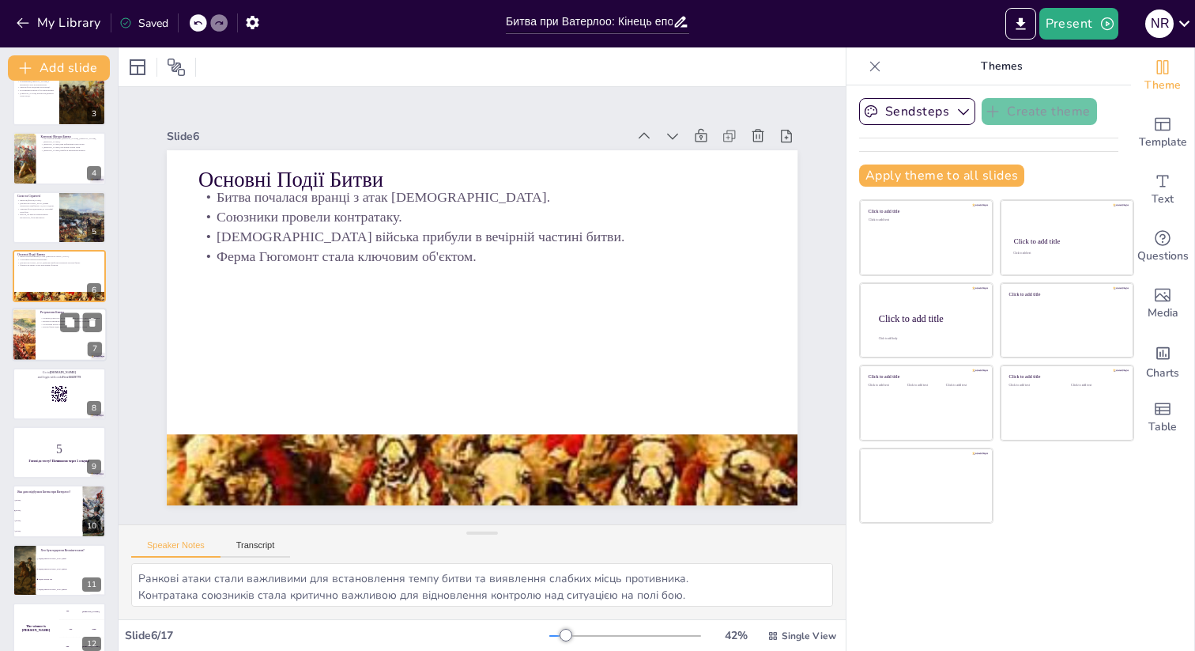
checkbox input "true"
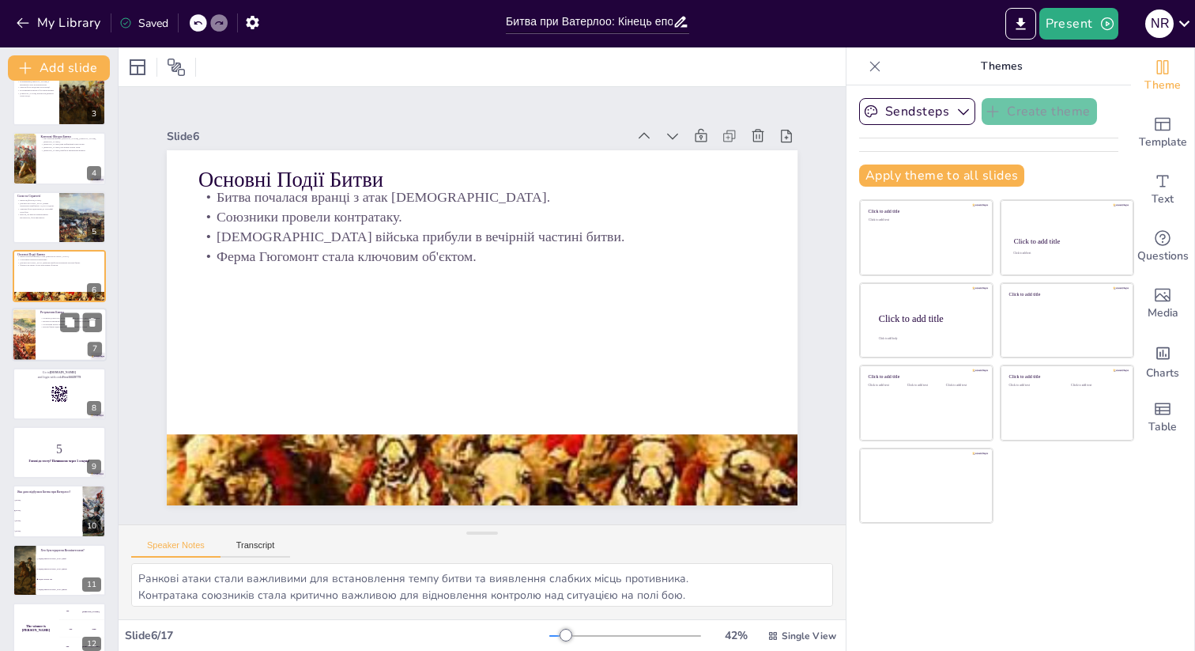
checkbox input "true"
click at [41, 318] on p "Поразка [PERSON_NAME] призвела до його другого вигнання." at bounding box center [71, 318] width 62 height 3
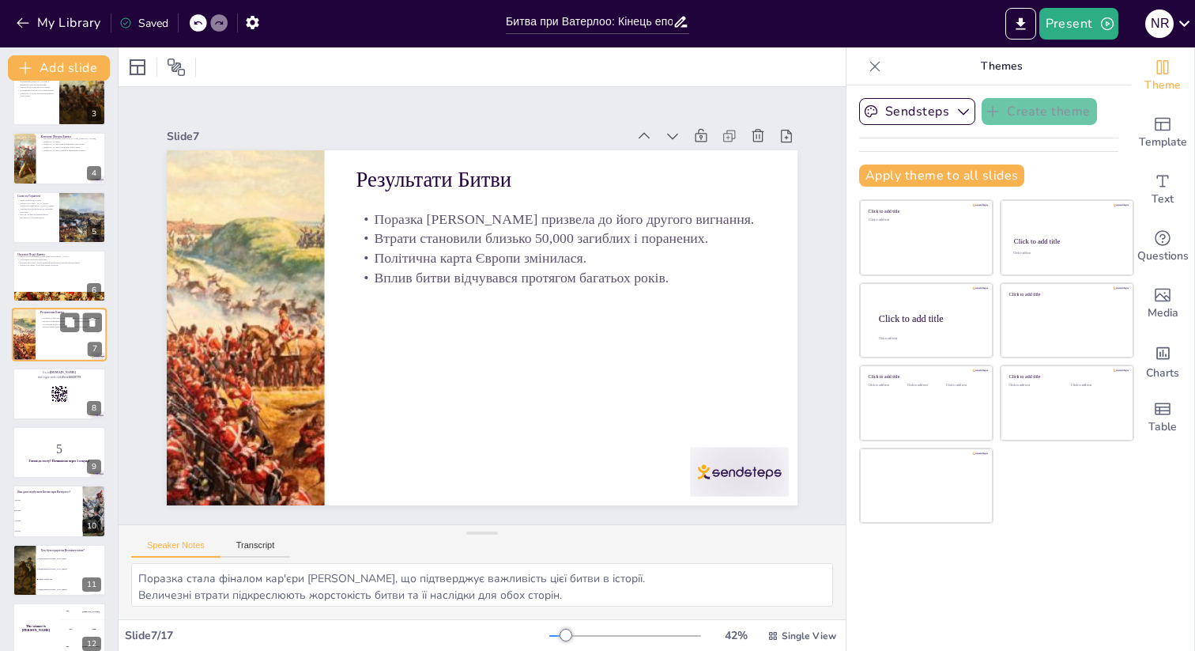
scroll to position [107, 0]
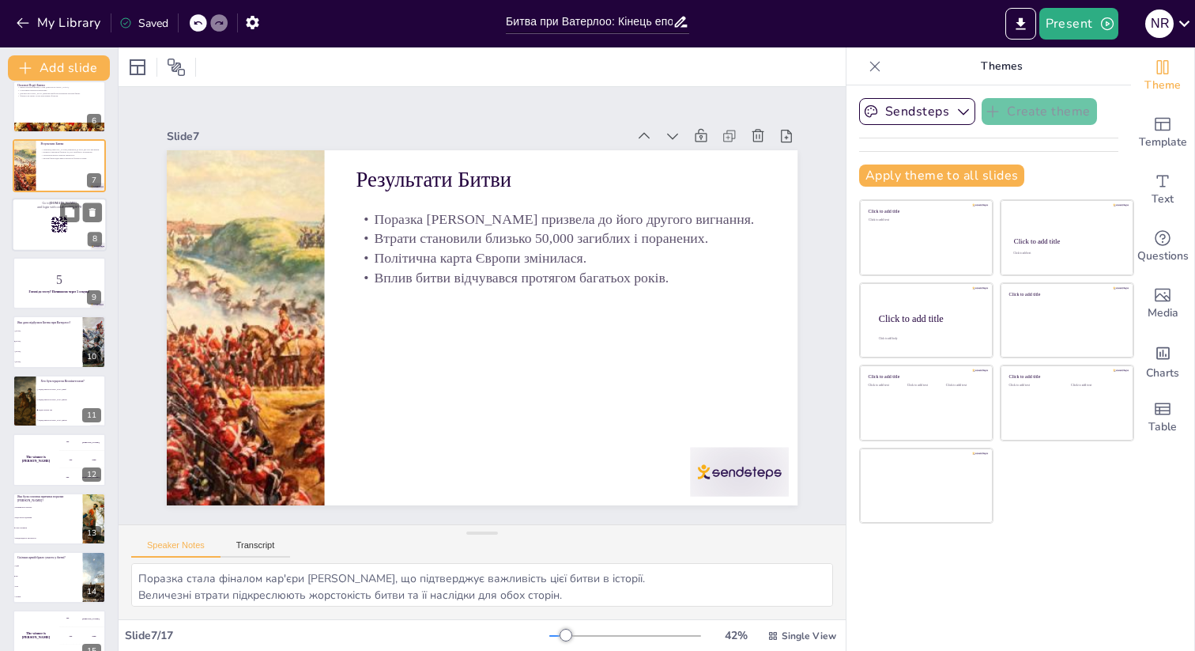
click at [46, 224] on div at bounding box center [59, 225] width 95 height 54
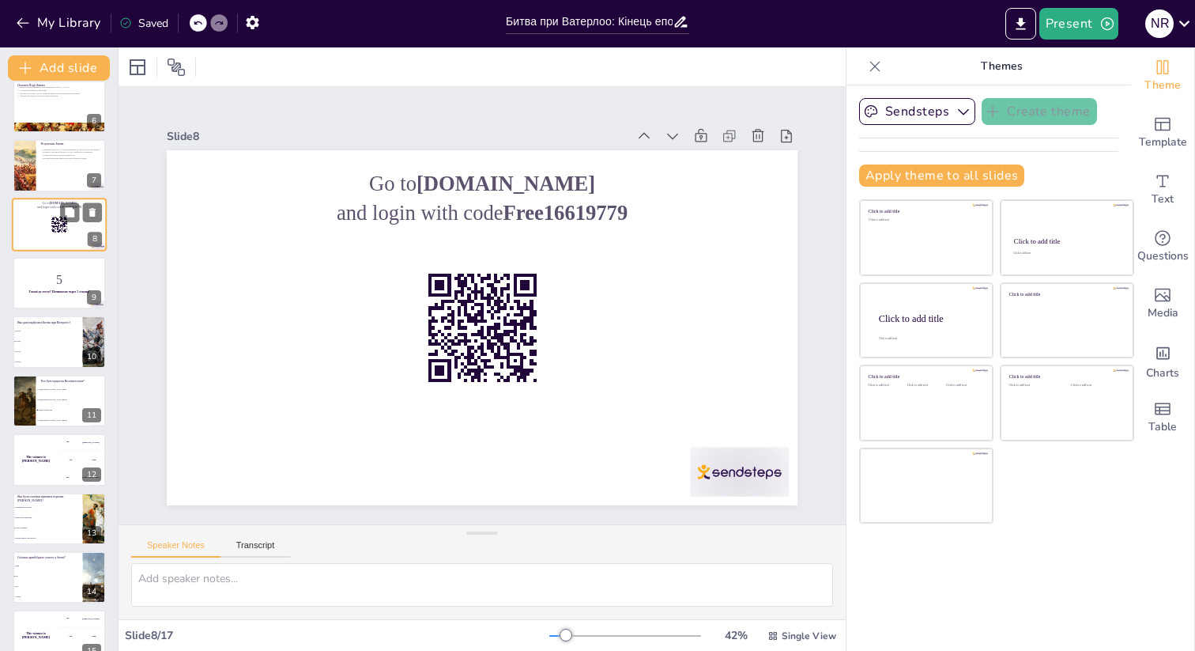
scroll to position [165, 0]
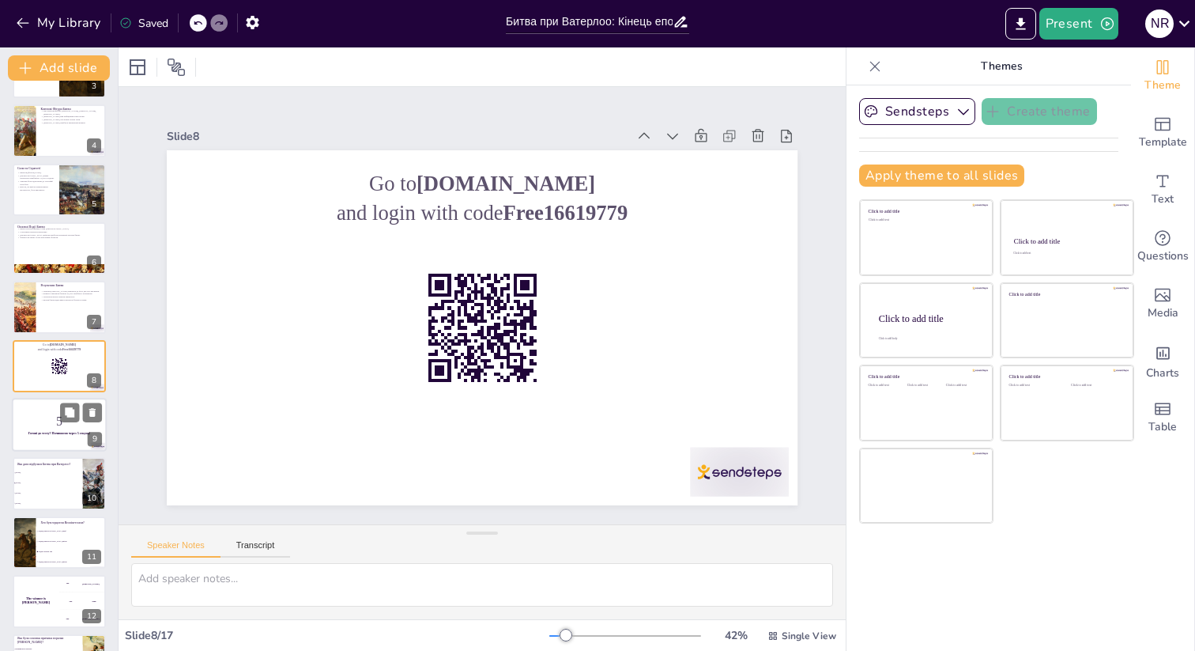
click at [51, 413] on p "5" at bounding box center [59, 421] width 85 height 17
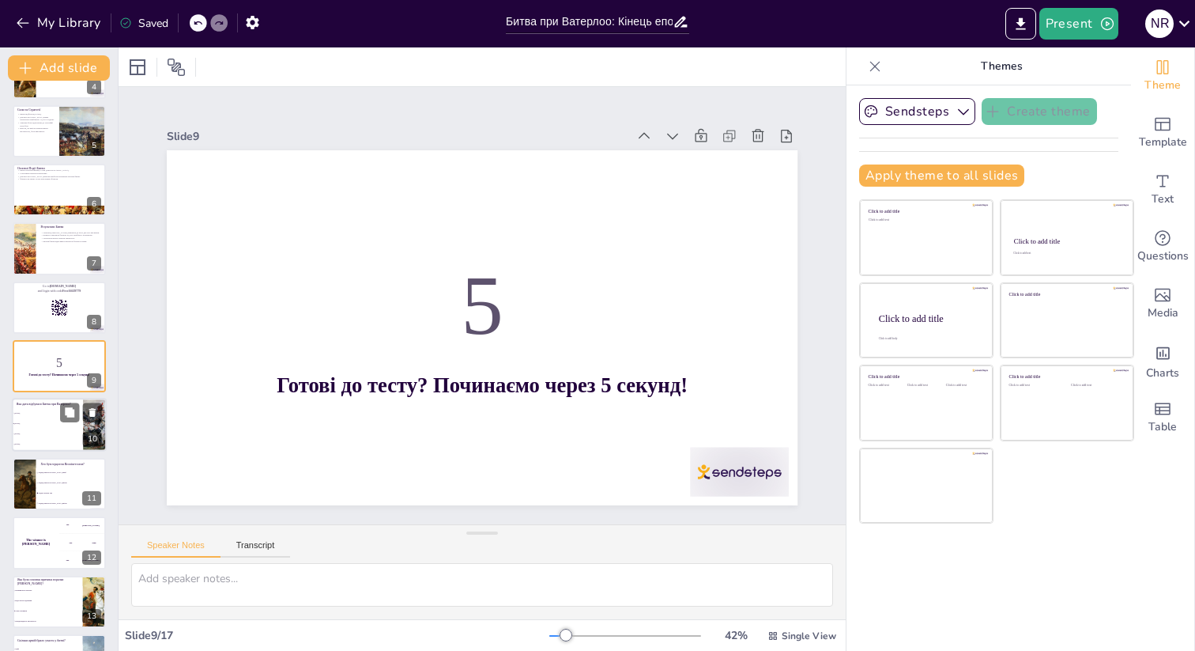
click at [48, 425] on li "[DATE]" at bounding box center [47, 424] width 71 height 10
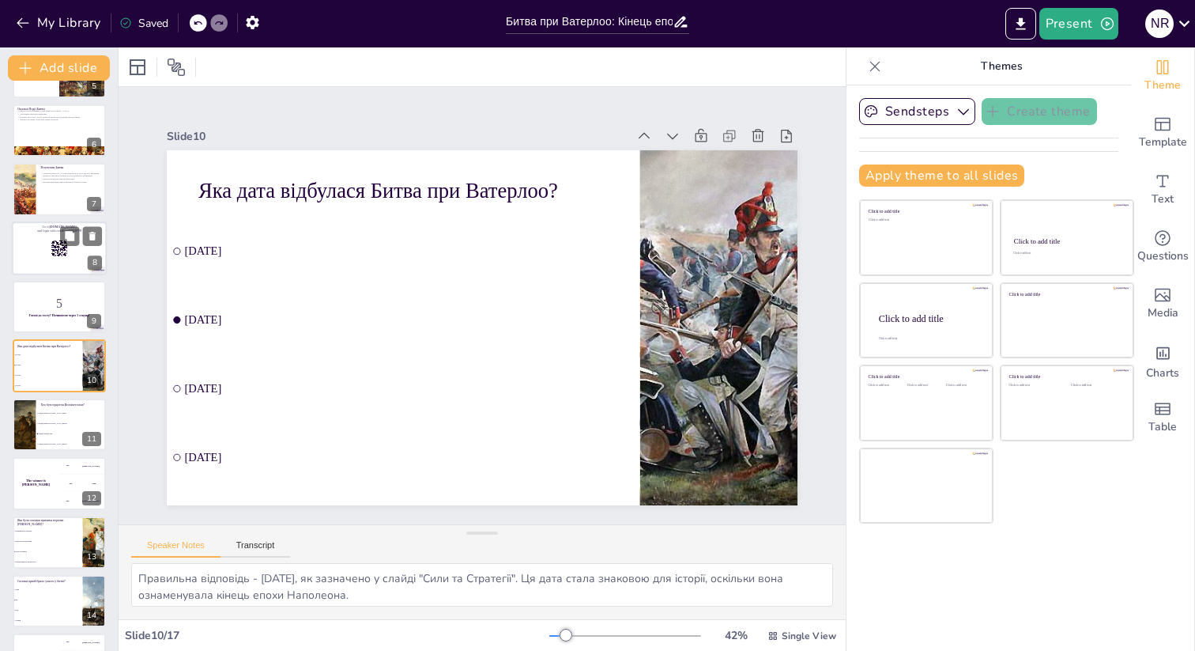
click at [40, 258] on div at bounding box center [59, 248] width 95 height 54
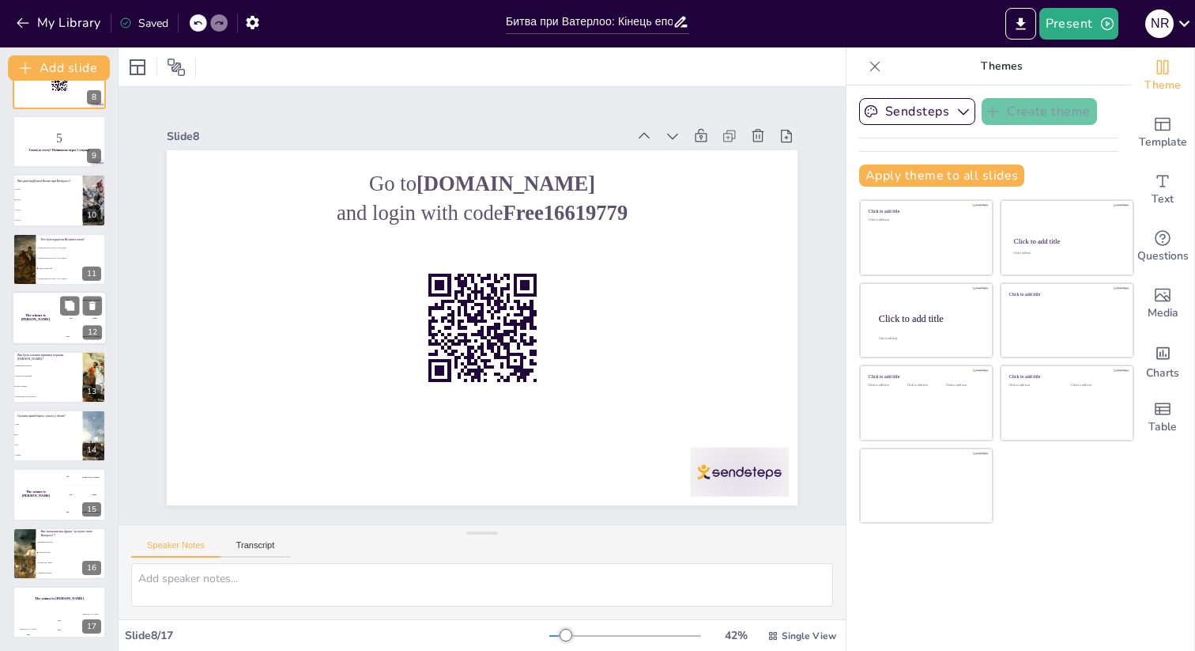
click at [36, 313] on div "The winner is [PERSON_NAME]" at bounding box center [35, 318] width 47 height 54
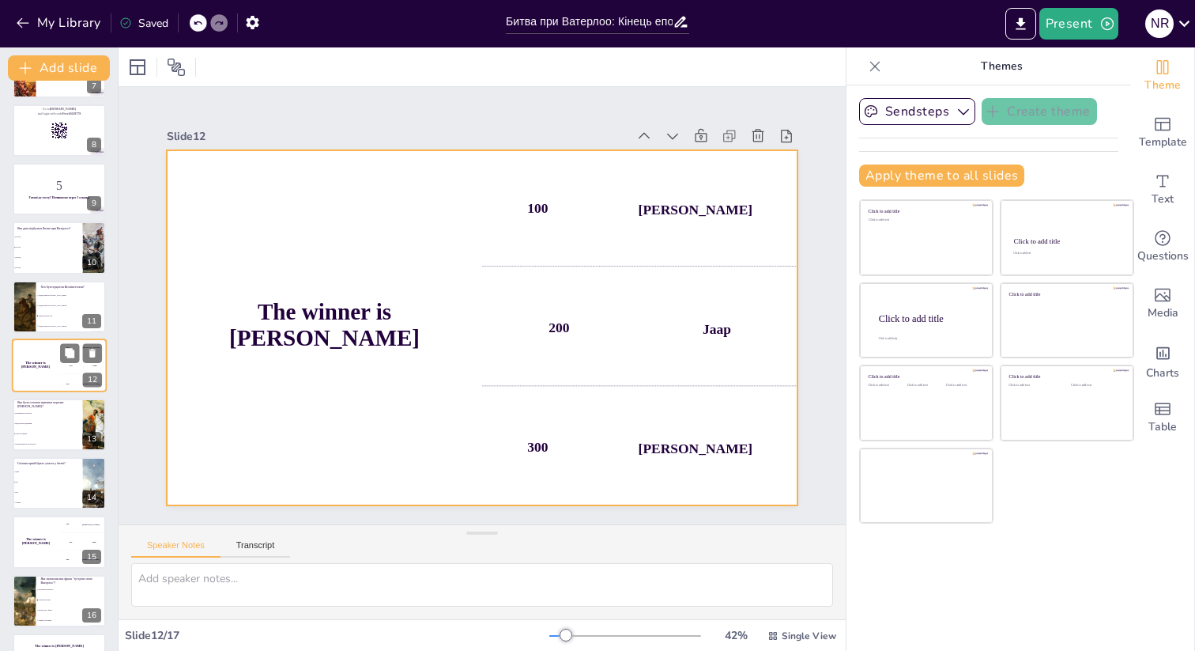
click at [42, 374] on div "The winner is [PERSON_NAME]" at bounding box center [35, 365] width 47 height 54
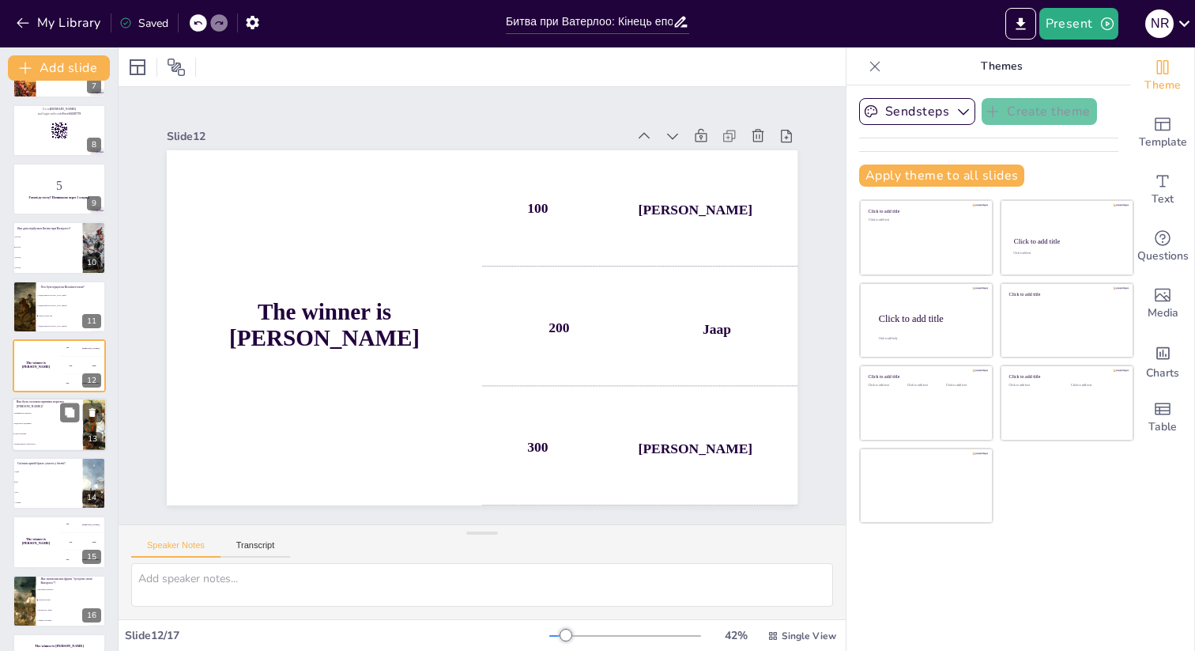
click at [43, 419] on li "Відсутність підтримки" at bounding box center [47, 423] width 71 height 10
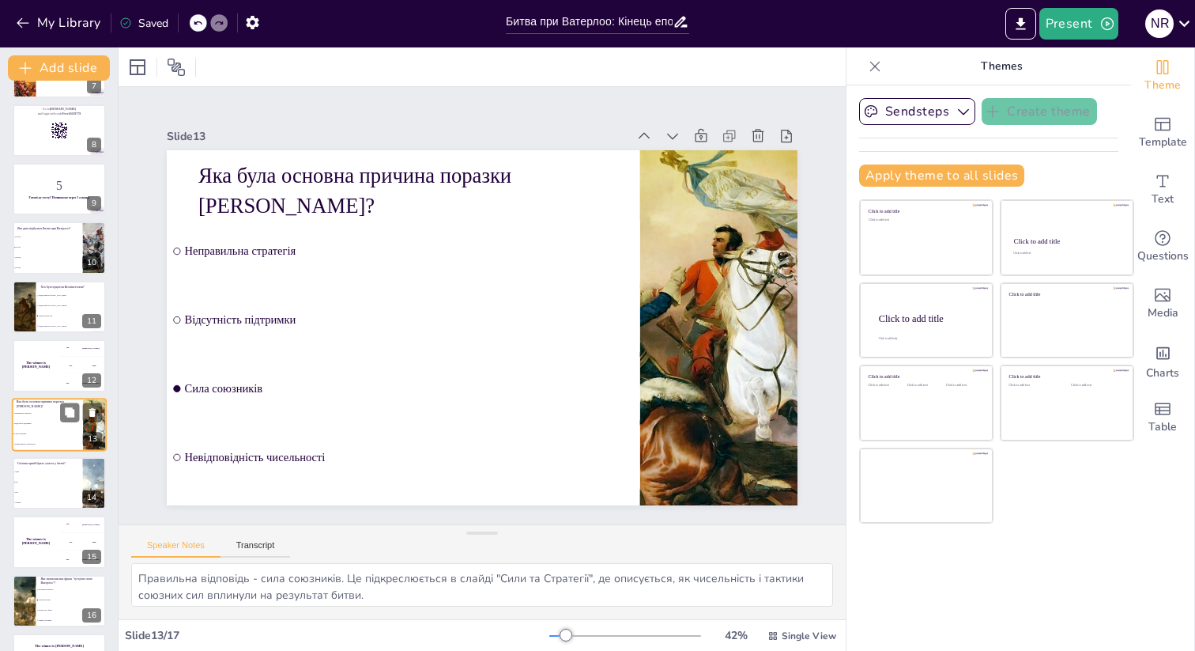
scroll to position [448, 0]
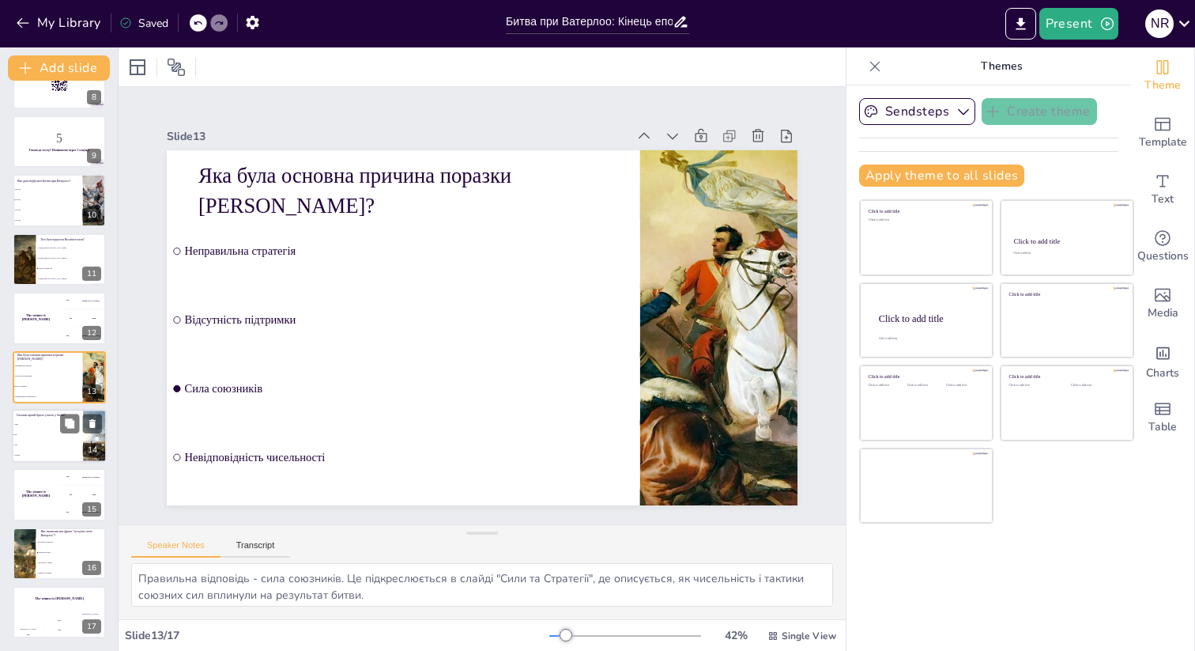
click at [48, 452] on li "Чотири" at bounding box center [47, 455] width 71 height 10
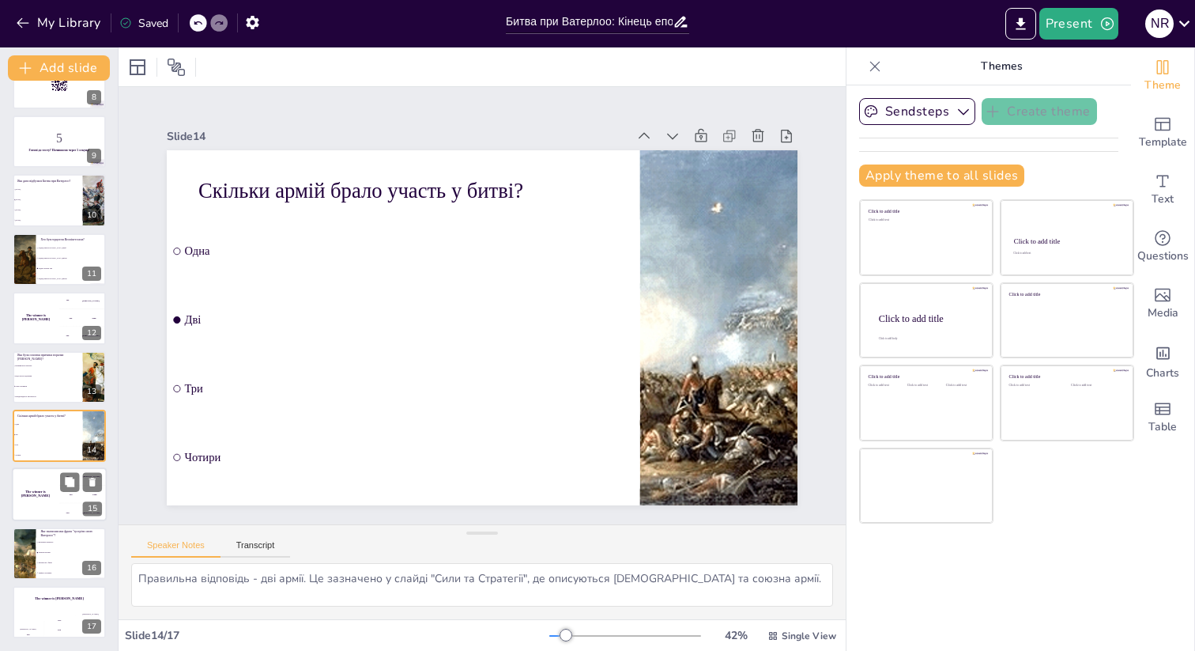
click at [48, 478] on div "The winner is [PERSON_NAME]" at bounding box center [35, 495] width 47 height 54
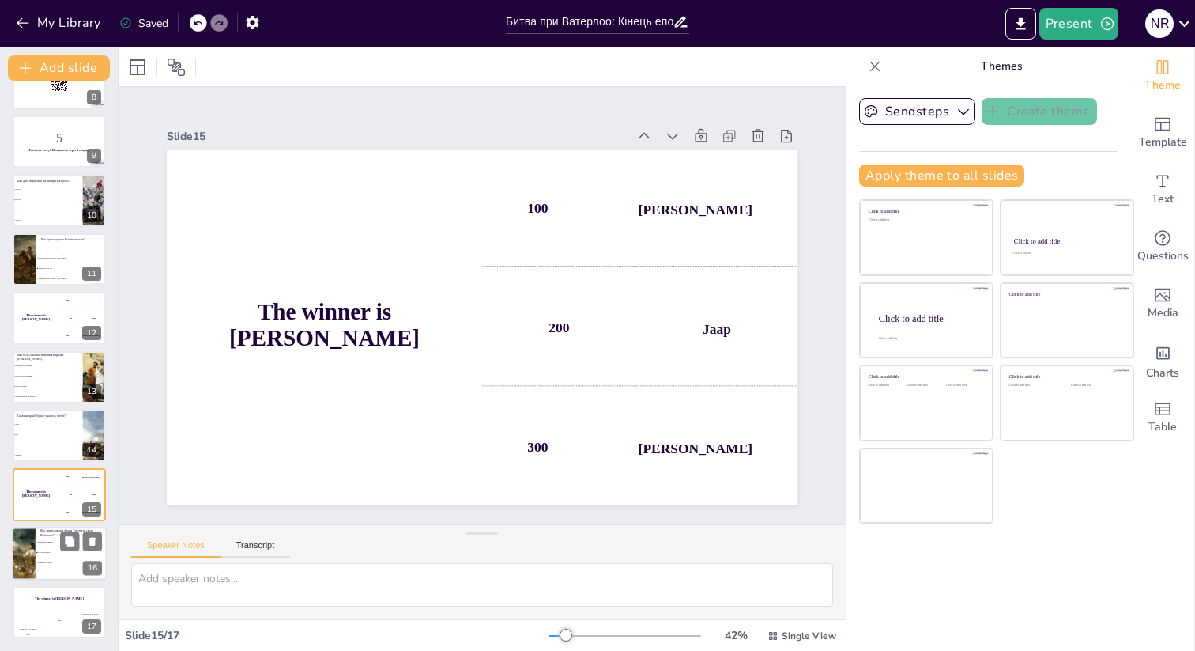
click at [40, 534] on p "Яке значення має фраза "зустріти свою Ватерлоо"?" at bounding box center [71, 532] width 62 height 9
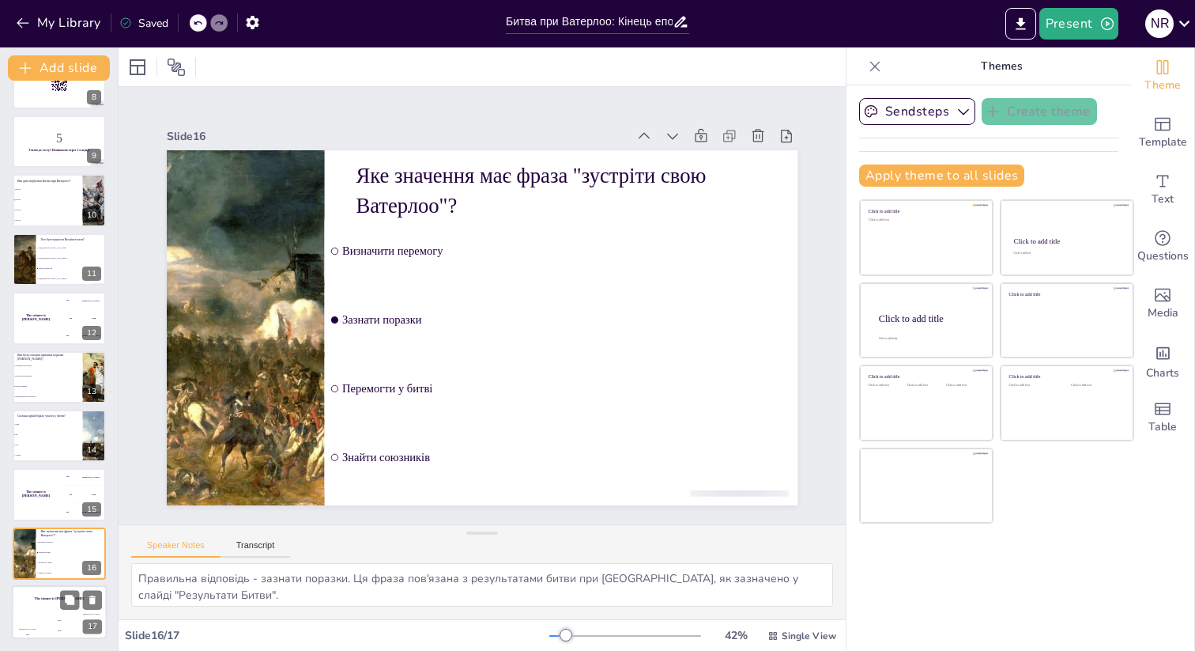
click at [49, 601] on div "The winner is [PERSON_NAME]" at bounding box center [59, 598] width 95 height 27
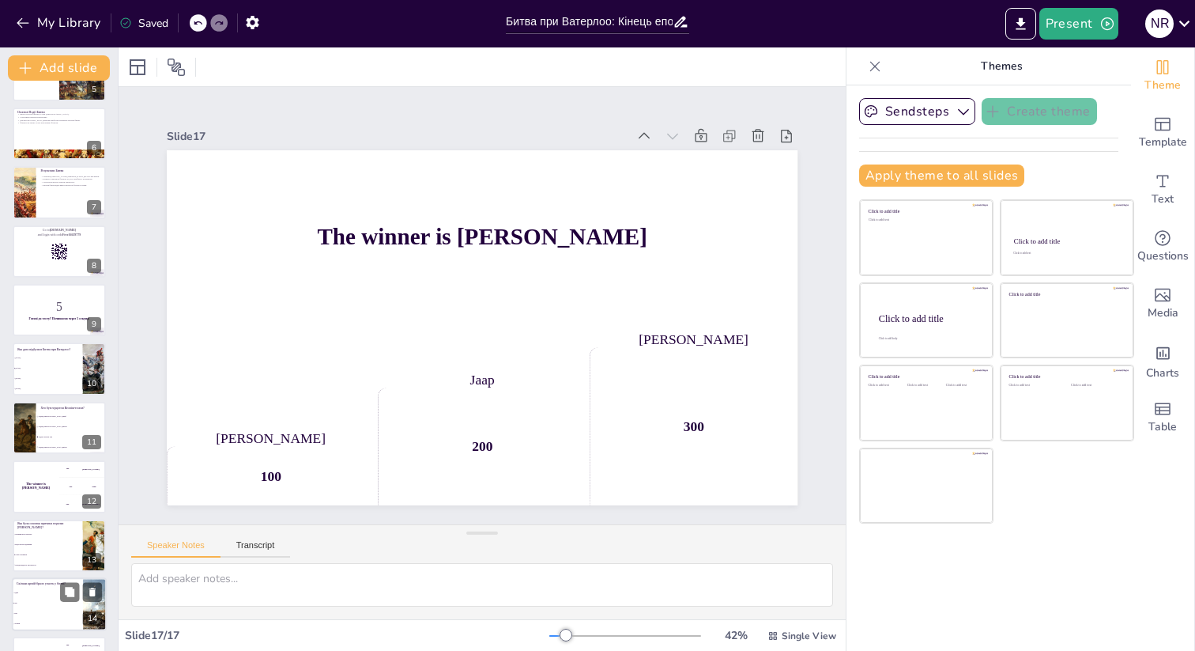
scroll to position [0, 0]
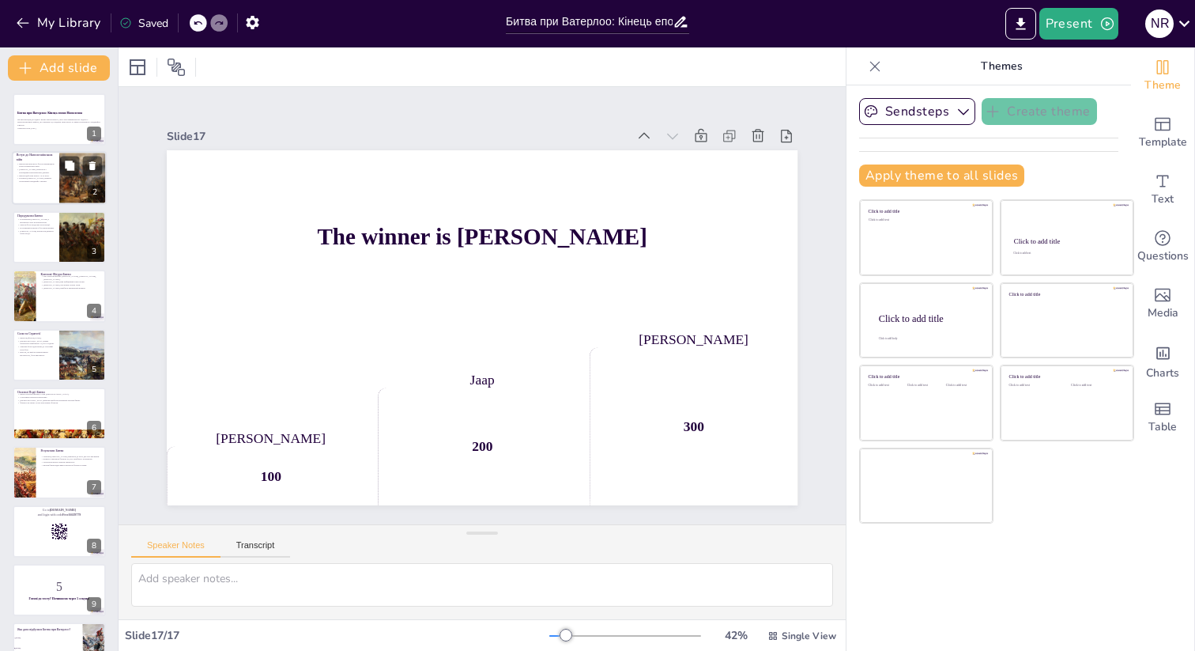
click at [40, 194] on div at bounding box center [59, 179] width 95 height 54
